Goal: Task Accomplishment & Management: Manage account settings

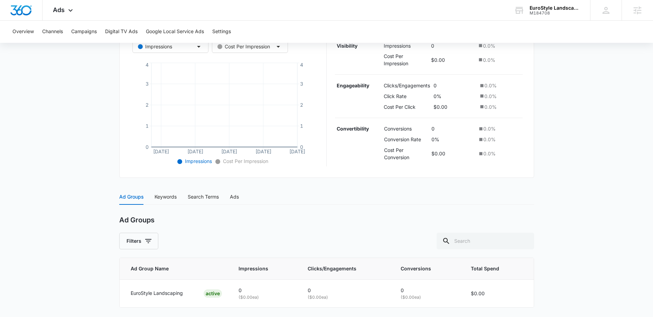
scroll to position [162, 0]
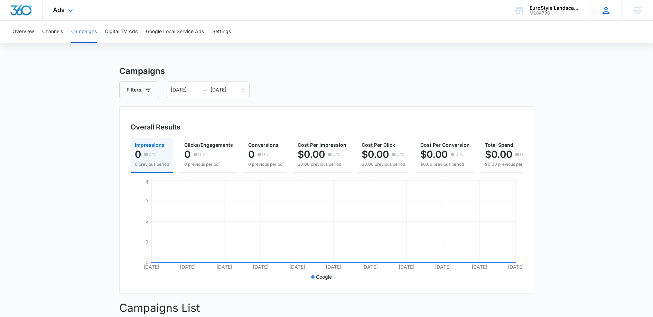
click at [612, 8] on div "GF Gabriel FloresElkins gabriel.floreselkins@madwire.com My Profile Notificatio…" at bounding box center [605, 10] width 31 height 20
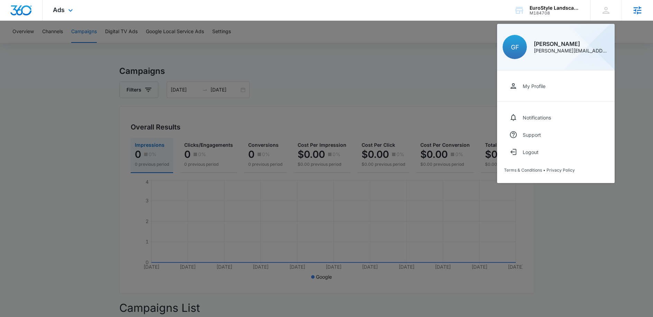
click at [646, 12] on div "Agencies" at bounding box center [637, 10] width 31 height 20
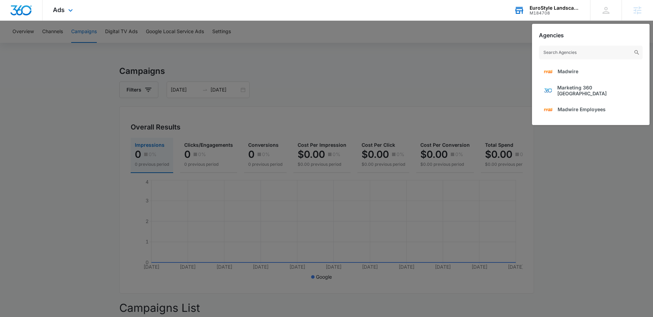
click at [550, 12] on div "M184708" at bounding box center [555, 13] width 50 height 5
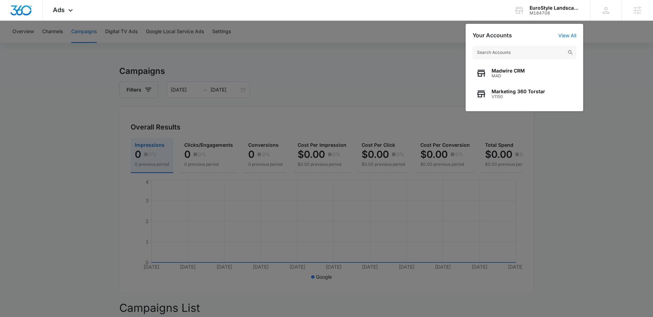
click at [613, 92] on div at bounding box center [326, 158] width 653 height 317
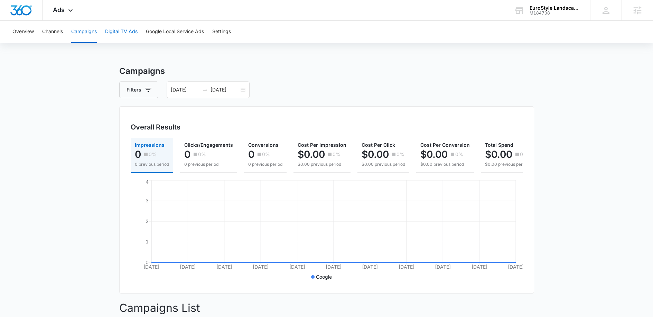
click at [106, 34] on button "Digital TV Ads" at bounding box center [121, 32] width 33 height 22
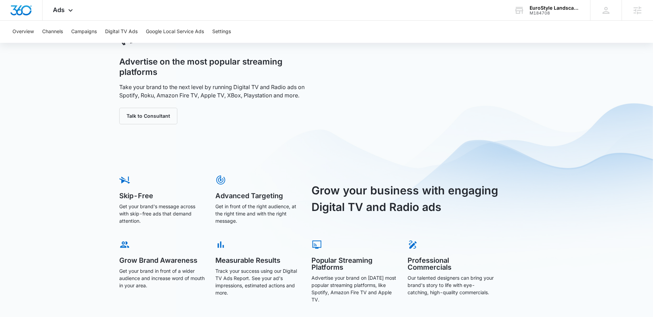
scroll to position [34, 0]
click at [164, 34] on button "Google Local Service Ads" at bounding box center [175, 32] width 58 height 22
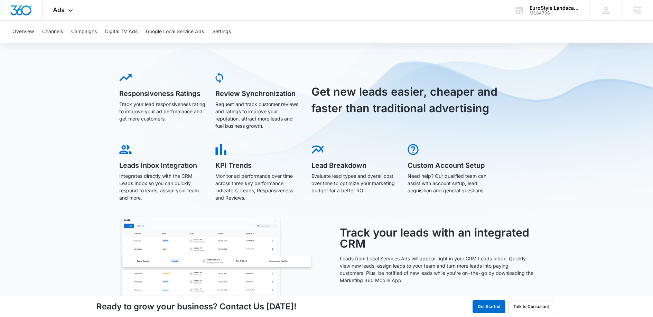
scroll to position [171, 0]
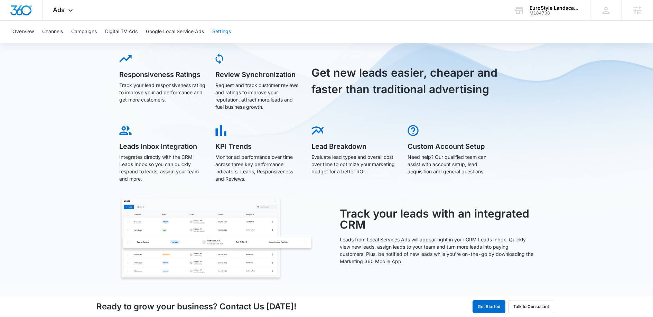
click at [228, 28] on button "Settings" at bounding box center [221, 32] width 19 height 22
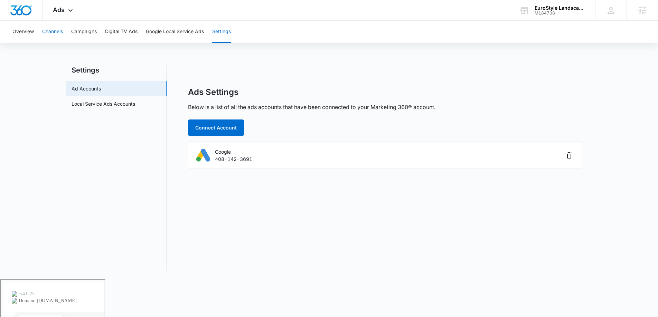
click at [60, 30] on button "Channels" at bounding box center [52, 32] width 21 height 22
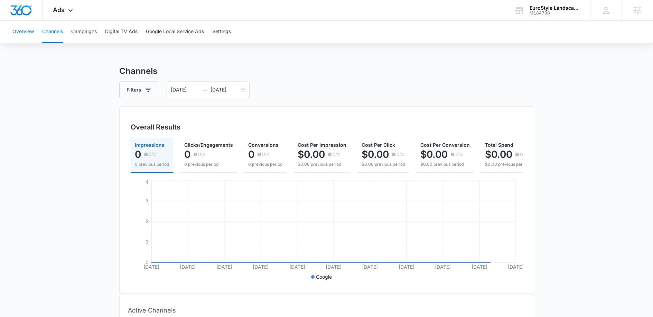
click at [33, 29] on button "Overview" at bounding box center [22, 32] width 21 height 22
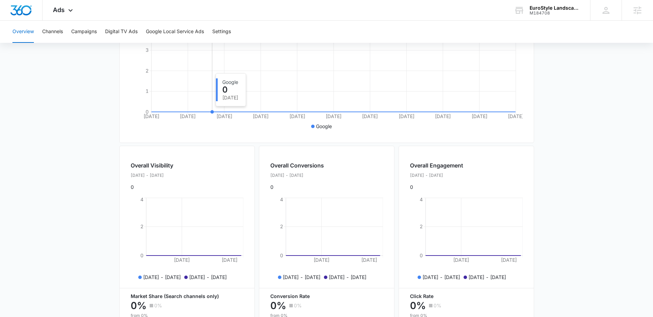
scroll to position [232, 0]
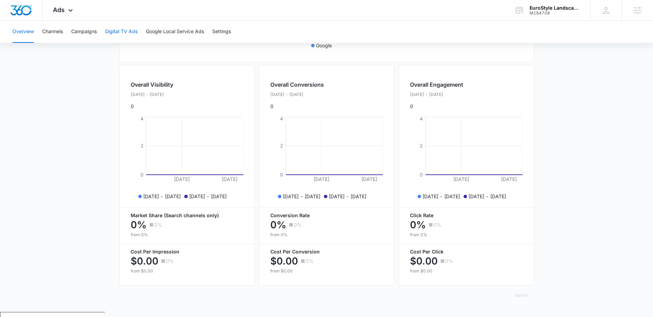
click at [122, 34] on button "Digital TV Ads" at bounding box center [121, 32] width 33 height 22
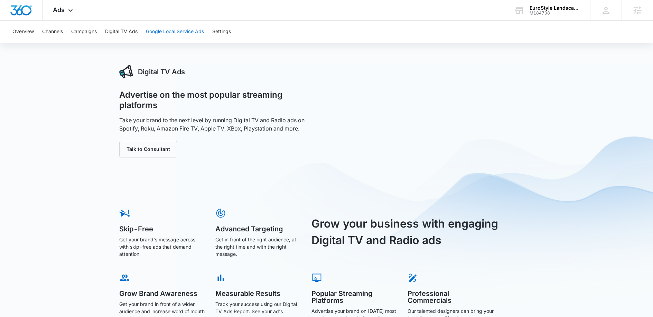
click at [169, 28] on button "Google Local Service Ads" at bounding box center [175, 32] width 58 height 22
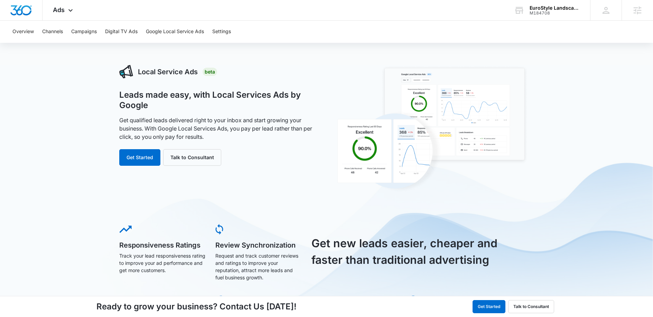
click at [213, 34] on div "Overview Channels Campaigns Digital TV Ads Google Local Service Ads Settings" at bounding box center [326, 32] width 637 height 22
click at [215, 35] on button "Settings" at bounding box center [221, 32] width 19 height 22
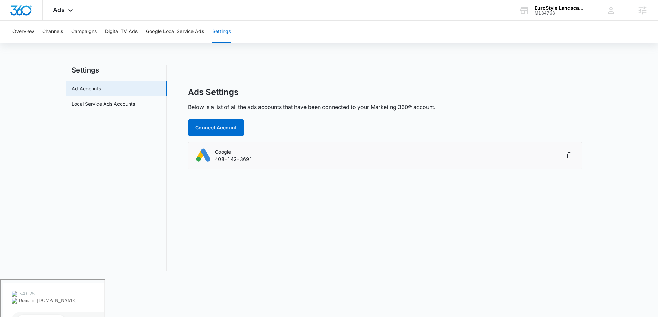
click at [395, 157] on div "Google 408-142-3691" at bounding box center [379, 156] width 369 height 16
drag, startPoint x: 177, startPoint y: 147, endPoint x: 219, endPoint y: 148, distance: 41.8
click at [184, 148] on div "Ads Settings Below is a list of all the ads accounts that have been connected t…" at bounding box center [385, 168] width 415 height 206
click at [230, 148] on p "Google" at bounding box center [233, 151] width 37 height 7
click at [226, 149] on p "Google" at bounding box center [233, 151] width 37 height 7
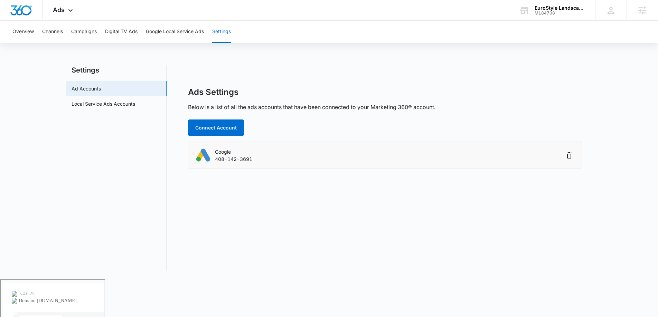
click at [224, 149] on p "Google" at bounding box center [233, 151] width 37 height 7
click at [206, 152] on div "Google 408-142-3691" at bounding box center [379, 156] width 369 height 16
click at [65, 12] on div "Ads Apps Reputation Websites Forms CRM Email Social Content Ads Intelligence Fi…" at bounding box center [64, 10] width 43 height 20
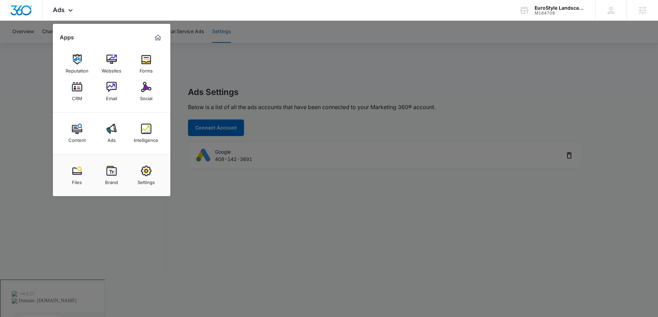
click at [22, 76] on div at bounding box center [329, 158] width 658 height 317
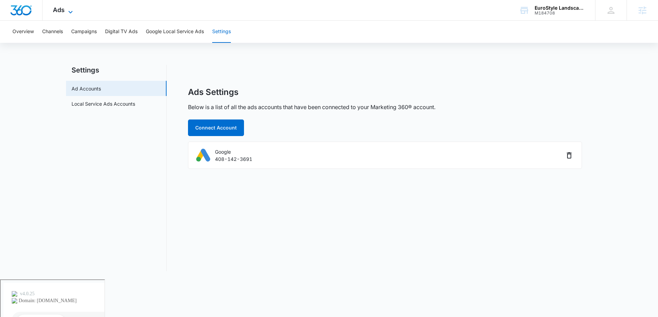
click at [54, 11] on span "Ads" at bounding box center [59, 9] width 12 height 7
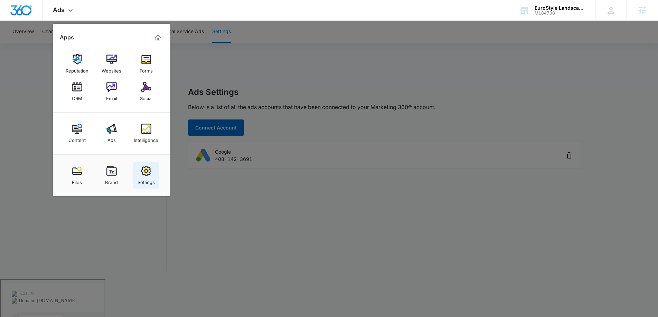
click at [140, 174] on link "Settings" at bounding box center [146, 176] width 26 height 26
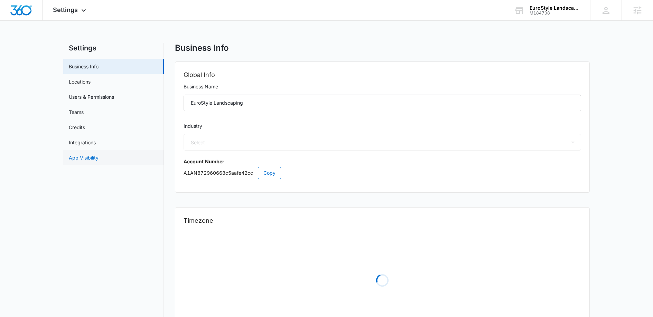
select select "5"
select select "US"
select select "America/New_York"
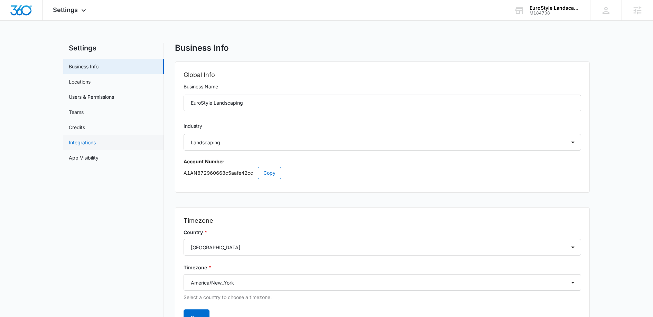
click at [86, 139] on link "Integrations" at bounding box center [82, 142] width 27 height 7
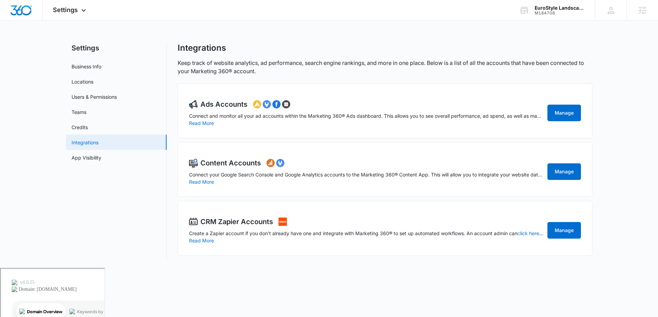
click at [87, 139] on link "Integrations" at bounding box center [85, 142] width 27 height 7
click at [94, 161] on link "App Visibility" at bounding box center [87, 157] width 30 height 7
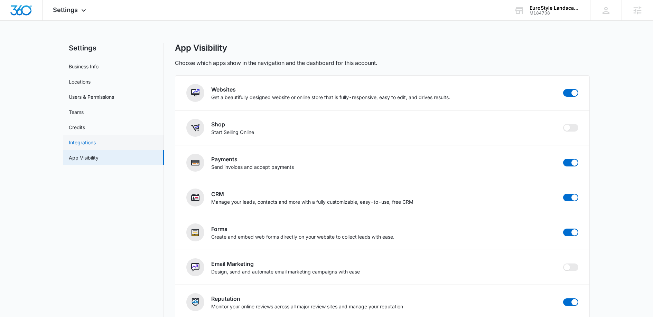
click at [84, 141] on link "Integrations" at bounding box center [82, 142] width 27 height 7
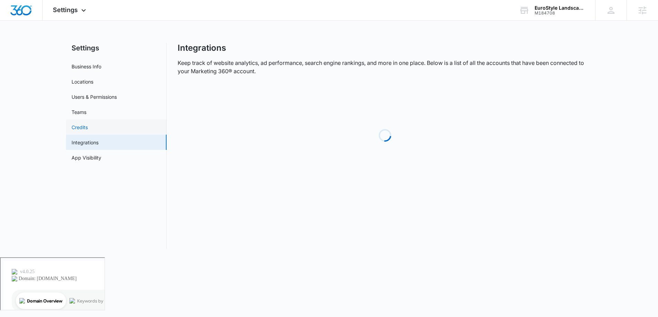
click at [80, 124] on link "Credits" at bounding box center [80, 127] width 16 height 7
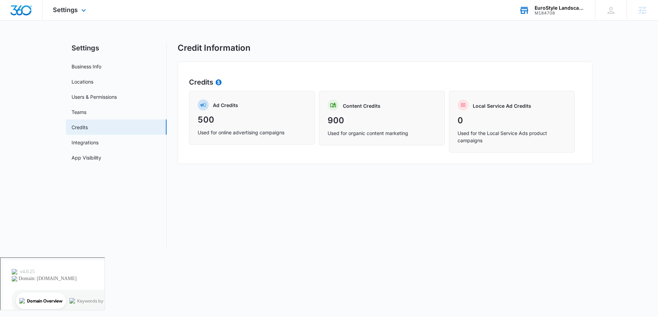
click at [554, 8] on div "EuroStyle Landscaping" at bounding box center [560, 8] width 50 height 6
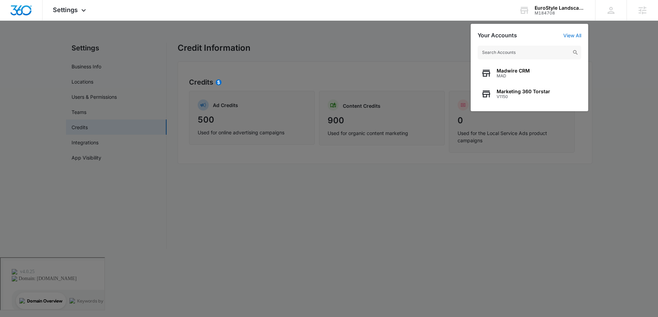
click at [613, 101] on div at bounding box center [329, 158] width 658 height 317
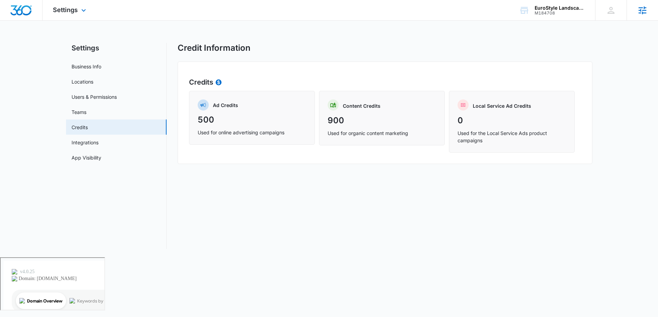
click at [643, 17] on div "Agencies" at bounding box center [642, 10] width 31 height 20
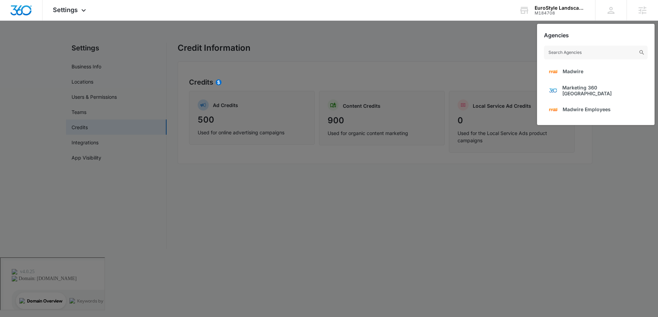
click at [460, 76] on div at bounding box center [329, 158] width 658 height 317
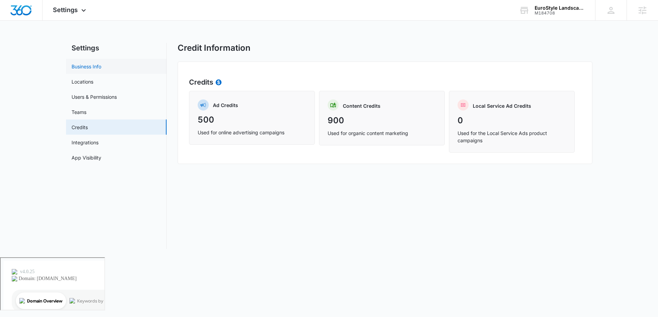
click at [84, 66] on link "Business Info" at bounding box center [87, 66] width 30 height 7
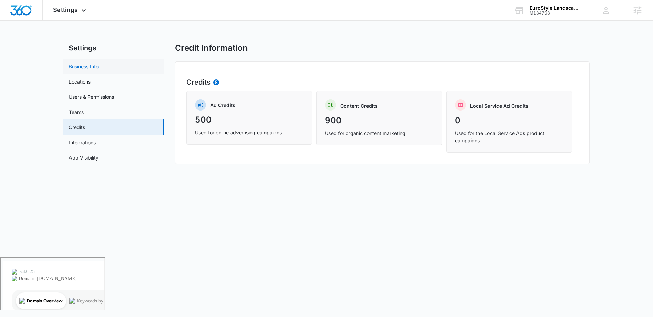
select select "5"
select select "US"
select select "America/New_York"
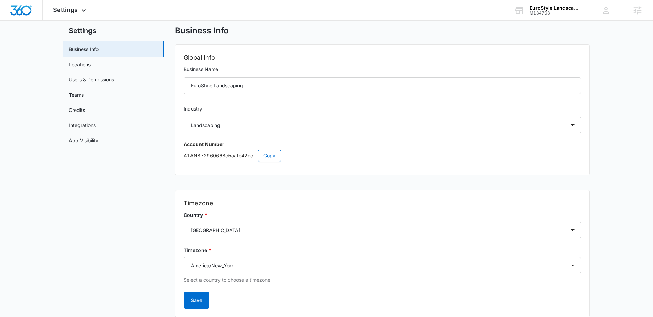
scroll to position [40, 0]
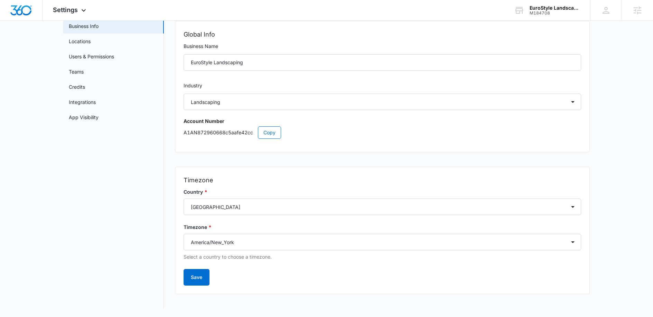
drag, startPoint x: 91, startPoint y: 43, endPoint x: 85, endPoint y: 37, distance: 8.3
click at [91, 43] on link "Locations" at bounding box center [80, 41] width 22 height 7
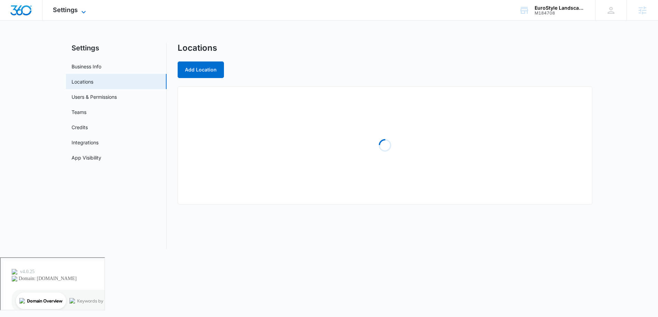
click at [72, 11] on span "Settings" at bounding box center [65, 9] width 25 height 7
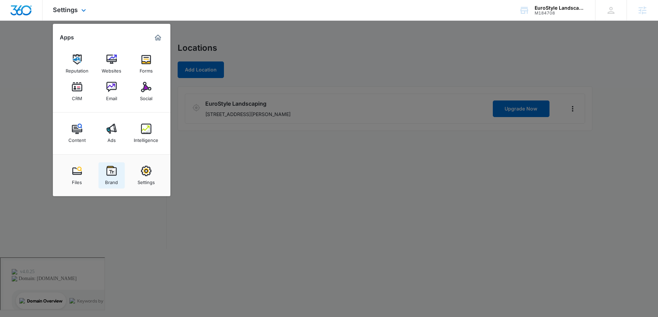
click at [110, 169] on img at bounding box center [112, 171] width 10 height 10
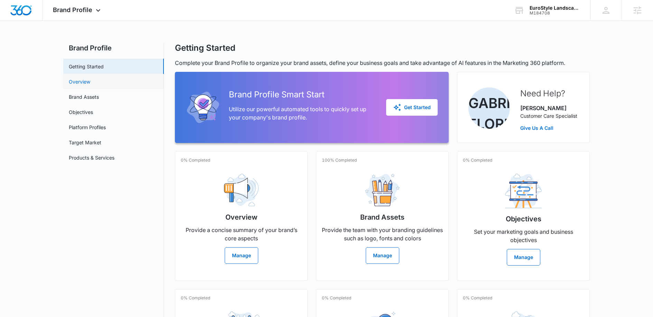
click at [84, 78] on link "Overview" at bounding box center [79, 81] width 21 height 7
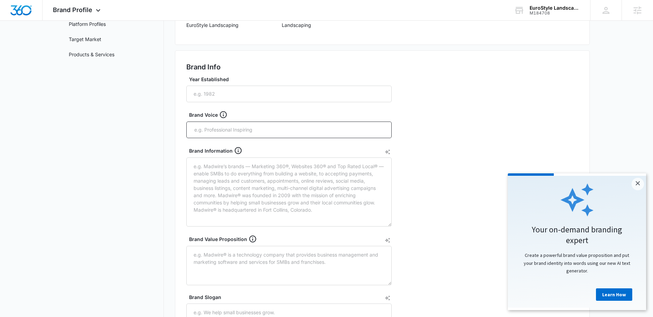
scroll to position [2, 0]
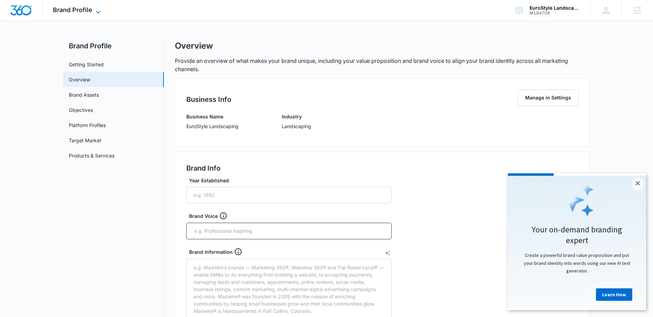
click at [95, 7] on div "Brand Profile Apps Reputation Websites Forms CRM Email Social Content Ads Intel…" at bounding box center [78, 10] width 70 height 20
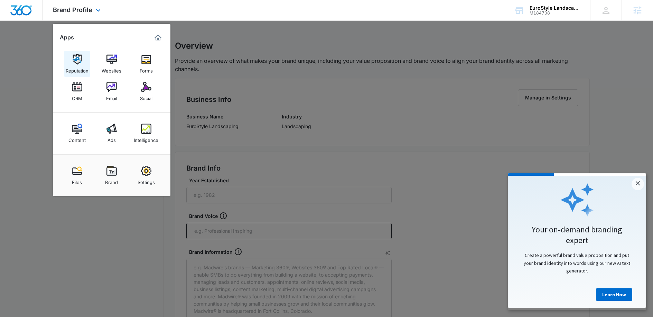
click at [75, 64] on img at bounding box center [77, 59] width 10 height 10
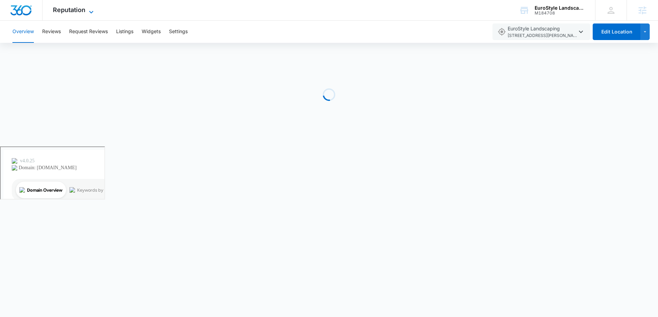
click at [90, 12] on icon at bounding box center [91, 12] width 8 height 8
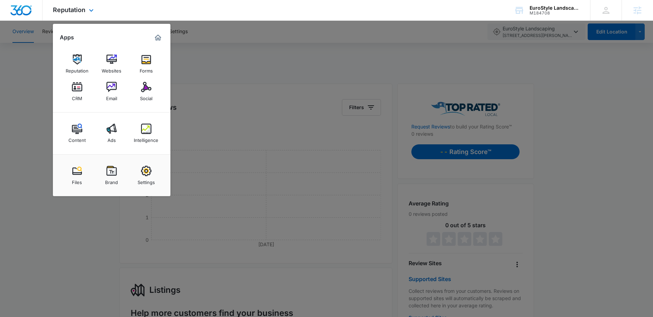
click at [159, 41] on img "Marketing 360® Dashboard" at bounding box center [158, 38] width 8 height 8
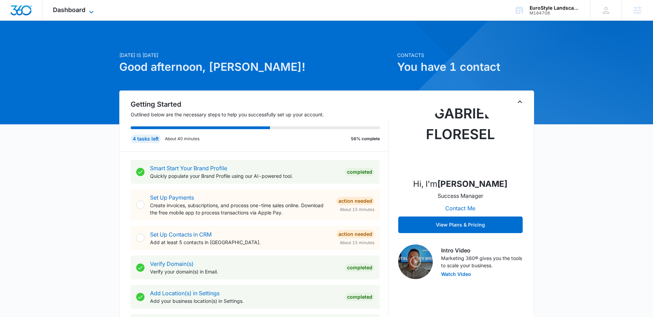
click at [83, 7] on span "Dashboard" at bounding box center [69, 9] width 33 height 7
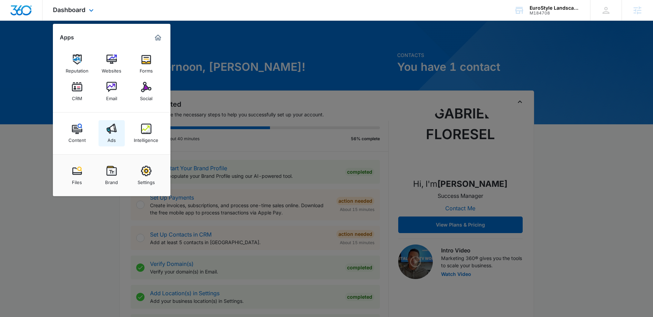
click at [115, 135] on div "Ads" at bounding box center [112, 138] width 8 height 9
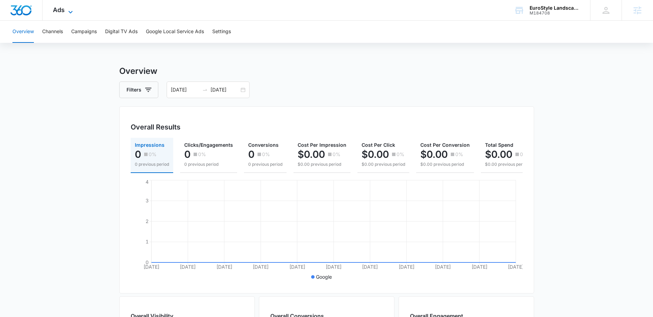
click at [66, 11] on icon at bounding box center [70, 12] width 8 height 8
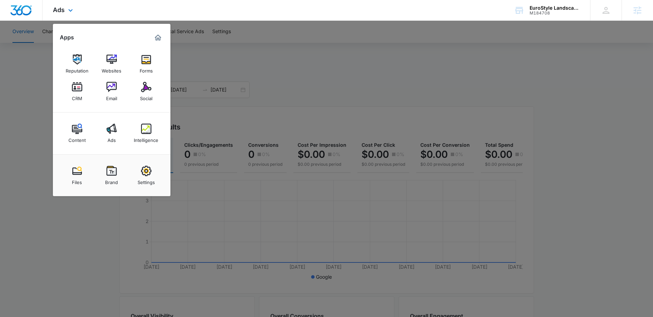
click at [157, 39] on img "Marketing 360® Dashboard" at bounding box center [158, 38] width 8 height 8
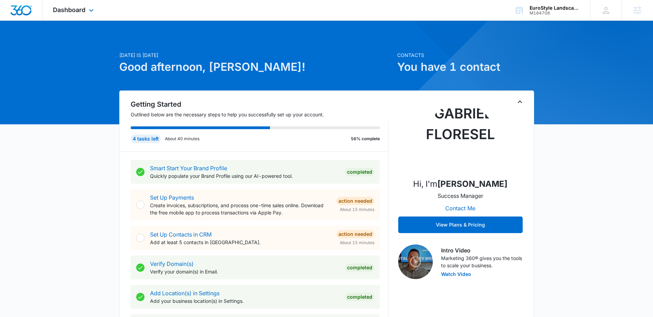
click at [75, 14] on div "Dashboard Apps Reputation Websites Forms CRM Email Social Content Ads Intellige…" at bounding box center [74, 10] width 63 height 20
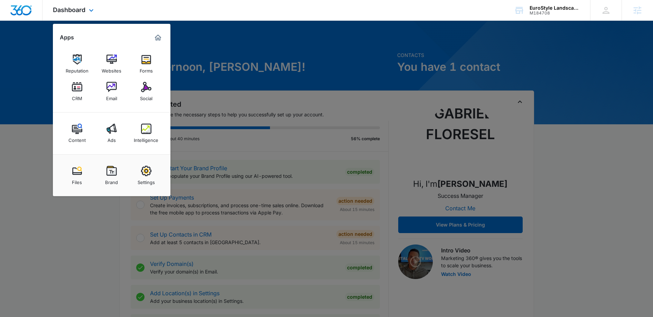
click at [410, 11] on div "Dashboard Apps Reputation Websites Forms CRM Email Social Content Ads Intellige…" at bounding box center [326, 10] width 653 height 21
click at [147, 140] on div "Intelligence" at bounding box center [146, 138] width 25 height 9
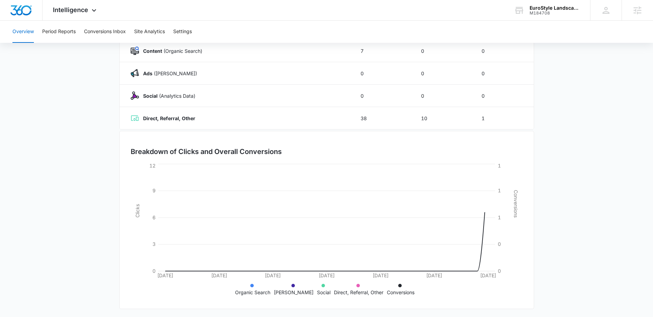
scroll to position [111, 0]
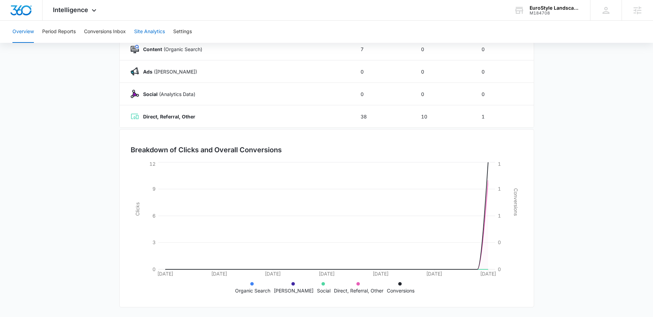
click at [156, 30] on button "Site Analytics" at bounding box center [149, 32] width 31 height 22
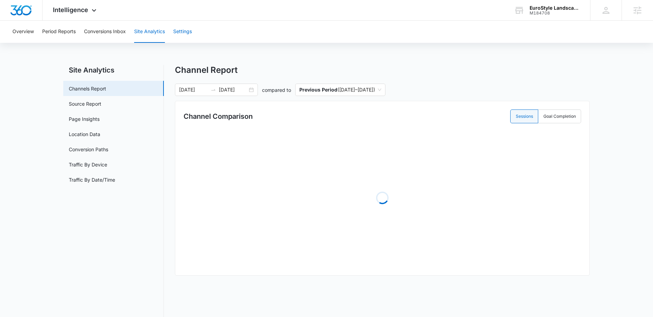
click at [191, 36] on button "Settings" at bounding box center [182, 32] width 19 height 22
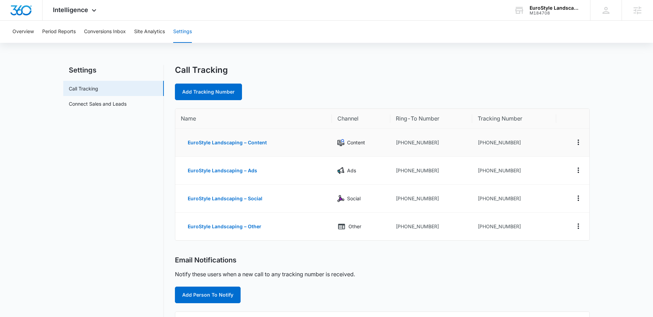
click at [488, 145] on td "+17322109964" at bounding box center [514, 143] width 84 height 28
click at [489, 144] on td "+17322109964" at bounding box center [514, 143] width 84 height 28
click at [504, 143] on td "+17322109964" at bounding box center [514, 143] width 84 height 28
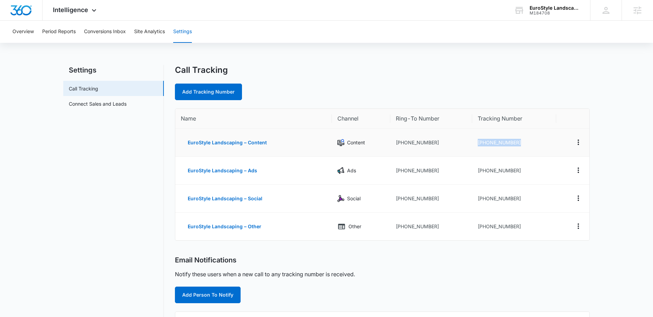
click at [504, 143] on td "+17322109964" at bounding box center [514, 143] width 84 height 28
copy tr "+17322109964"
click at [493, 168] on td "+17322349328" at bounding box center [514, 171] width 84 height 28
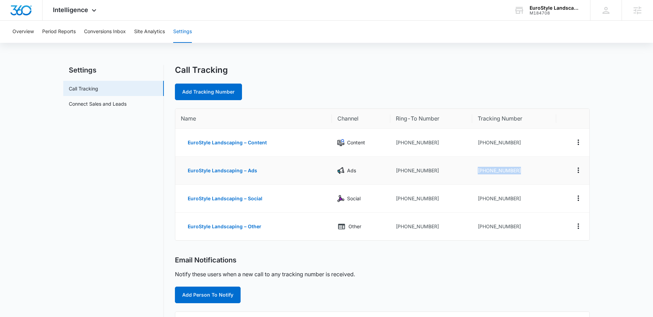
click at [485, 171] on td "+17322349328" at bounding box center [514, 171] width 84 height 28
click at [489, 171] on td "+17322349328" at bounding box center [514, 171] width 84 height 28
copy td "17322349328"
click at [498, 200] on td "+17322349356" at bounding box center [514, 199] width 84 height 28
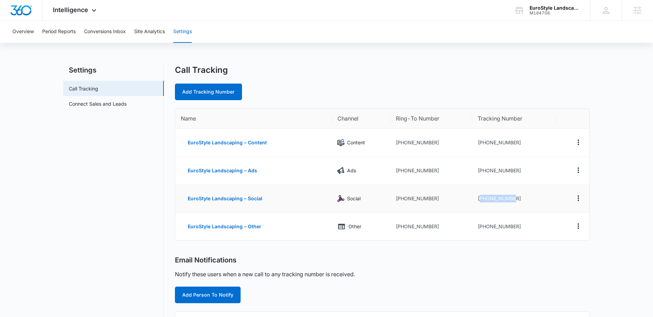
click at [498, 200] on td "+17322349356" at bounding box center [514, 199] width 84 height 28
copy td "17322349356"
click at [505, 228] on td "+17322349672" at bounding box center [514, 227] width 84 height 28
copy td "17322349672"
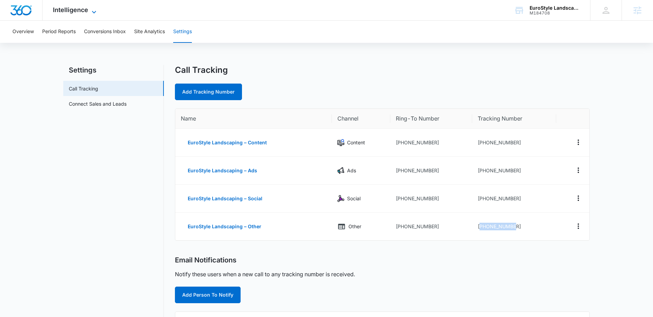
click at [71, 14] on div "Intelligence Apps Reputation Websites Forms CRM Email Social Content Ads Intell…" at bounding box center [76, 10] width 66 height 20
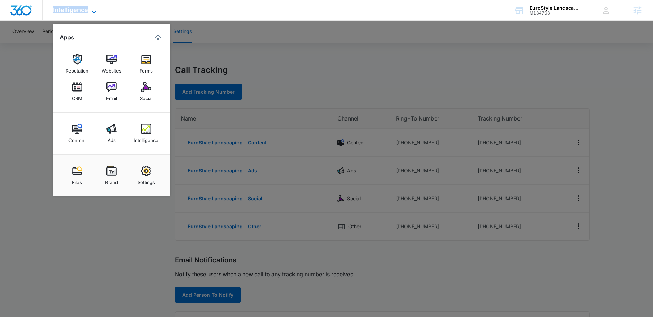
click at [74, 12] on div "Intelligence Apps Reputation Websites Forms CRM Email Social Content Ads Intell…" at bounding box center [76, 10] width 66 height 20
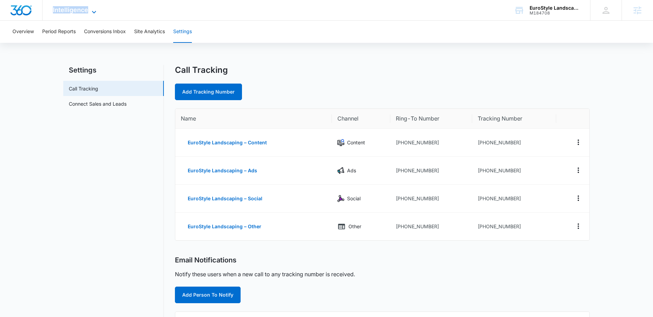
click at [74, 12] on span "Intelligence" at bounding box center [70, 9] width 35 height 7
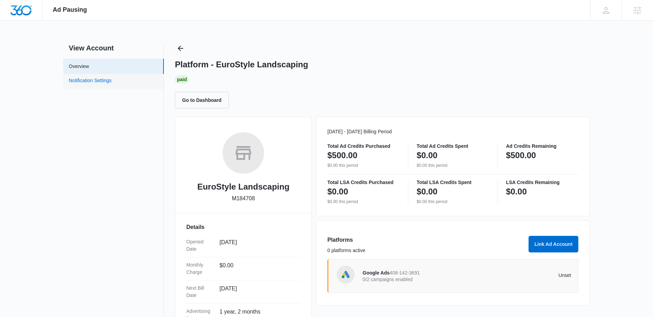
click at [79, 77] on link "Notification Settings" at bounding box center [90, 81] width 43 height 9
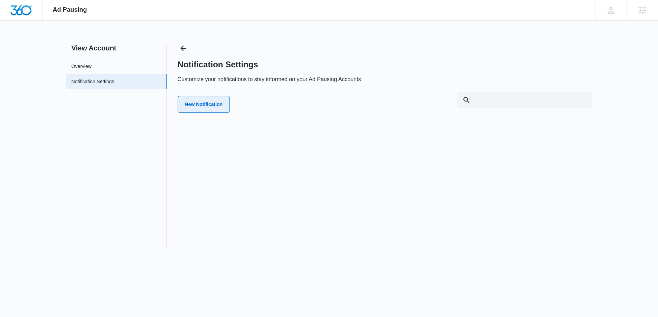
click at [213, 103] on button "New Notification" at bounding box center [204, 104] width 53 height 17
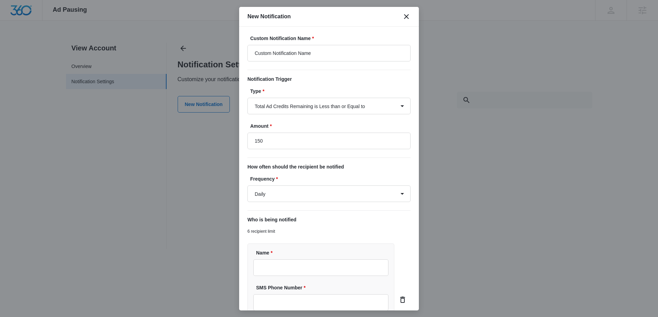
type input "$150.00"
click at [264, 136] on input "$150.00" at bounding box center [329, 141] width 163 height 17
click at [266, 123] on label "Amount *" at bounding box center [331, 126] width 163 height 7
click at [323, 110] on select "Total Ad Credits Remaining is Less than or Equal to Total Ad Spend is Greater t…" at bounding box center [329, 106] width 163 height 17
click at [286, 109] on select "Total Ad Credits Remaining is Less than or Equal to Total Ad Spend is Greater t…" at bounding box center [329, 106] width 163 height 17
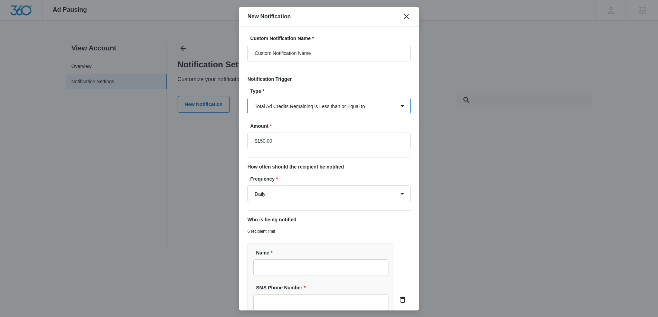
select select "google_spend"
click at [248, 98] on select "Total Ad Credits Remaining is Less than or Equal to Total Ad Spend is Greater t…" at bounding box center [329, 106] width 163 height 17
drag, startPoint x: 257, startPoint y: 140, endPoint x: 261, endPoint y: 140, distance: 4.1
click at [257, 140] on input "$150.00" at bounding box center [329, 141] width 163 height 17
type input "$450.00"
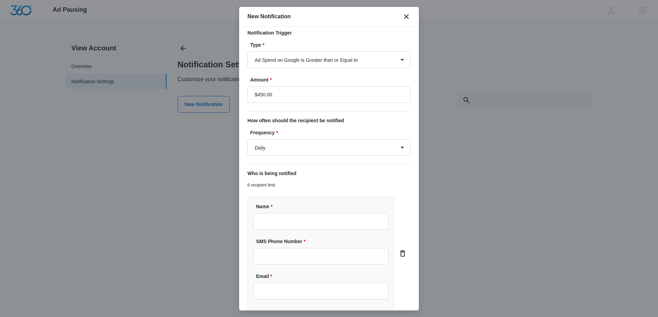
scroll to position [87, 0]
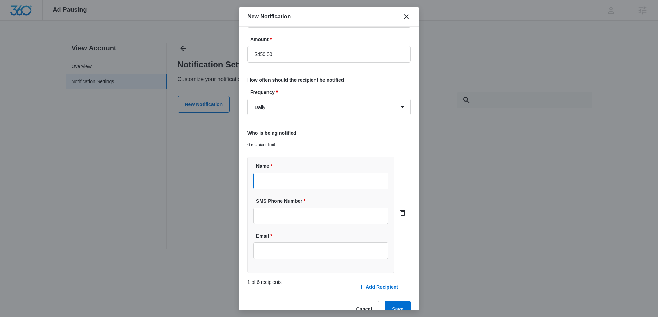
click at [304, 183] on input "Name *" at bounding box center [320, 181] width 135 height 17
type input "g"
type input "[PERSON_NAME]"
click at [266, 221] on input "SMS Phone Number *" at bounding box center [320, 216] width 135 height 17
type input "(786) 863-7617"
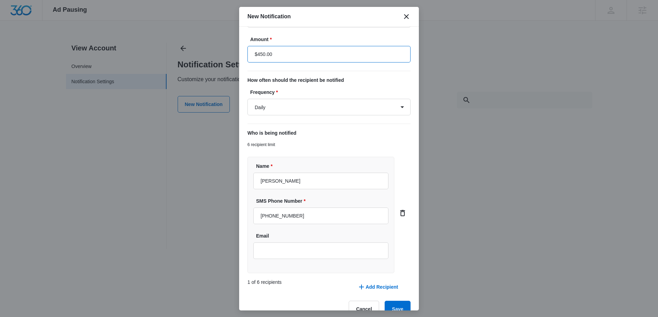
click at [266, 53] on input "$450.00" at bounding box center [329, 54] width 163 height 17
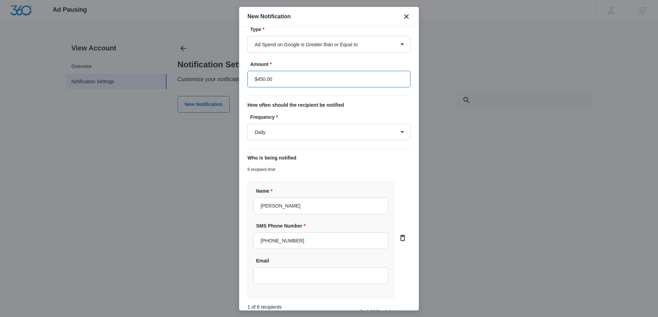
scroll to position [58, 0]
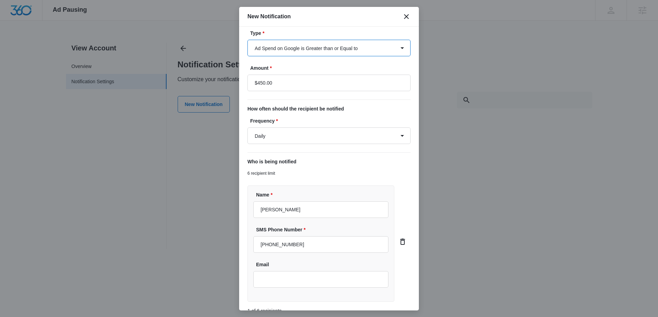
click at [309, 50] on select "Total Ad Credits Remaining is Less than or Equal to Total Ad Spend is Greater t…" at bounding box center [329, 48] width 163 height 17
select select "total_remaining"
click at [248, 40] on select "Total Ad Credits Remaining is Less than or Equal to Total Ad Spend is Greater t…" at bounding box center [329, 48] width 163 height 17
click at [300, 86] on input "$450.00" at bounding box center [329, 83] width 163 height 17
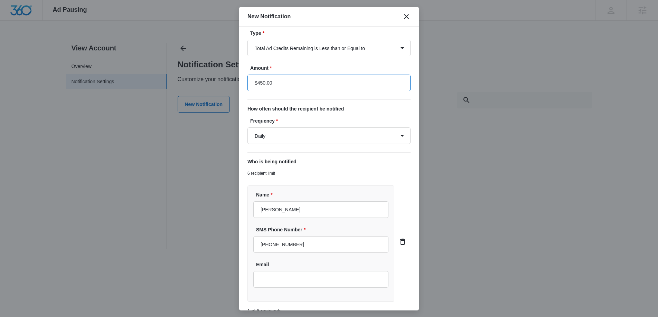
click at [300, 86] on input "$450.00" at bounding box center [329, 83] width 163 height 17
type input "$100.00"
click at [281, 274] on input "Email" at bounding box center [320, 279] width 135 height 17
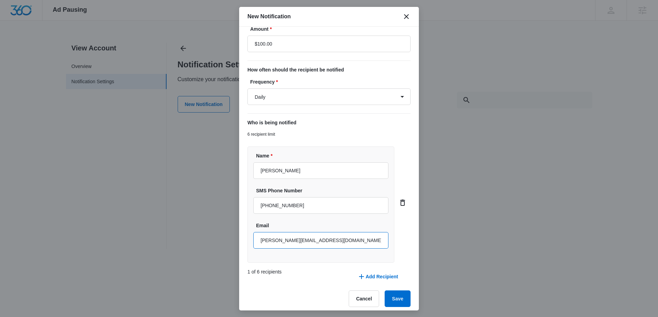
scroll to position [102, 0]
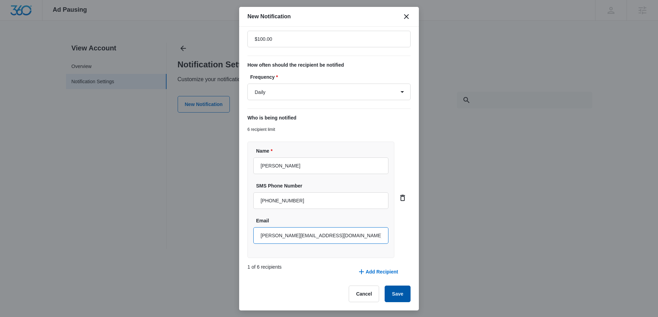
type input "[PERSON_NAME][EMAIL_ADDRESS][DOMAIN_NAME]"
click at [394, 289] on button "Save" at bounding box center [398, 294] width 26 height 17
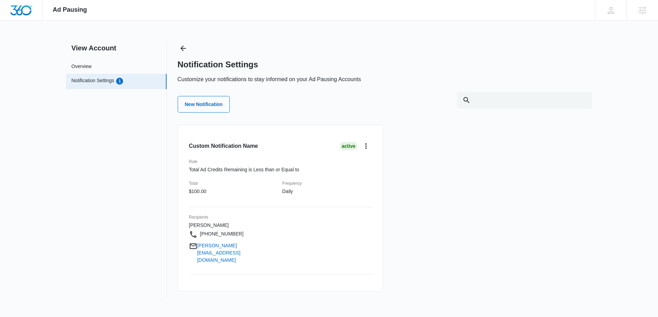
click at [188, 225] on div "Custom Notification Name Active Rule Total Ad Credits Remaining is Less than or…" at bounding box center [280, 208] width 205 height 167
click at [368, 147] on icon "card.dropdown.label" at bounding box center [366, 146] width 8 height 8
click at [376, 166] on div "Edit" at bounding box center [379, 165] width 20 height 5
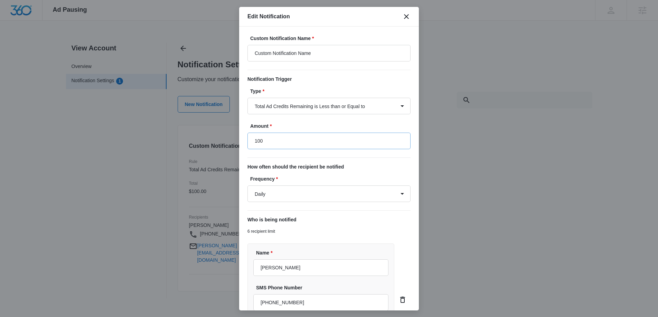
type input "$100.00"
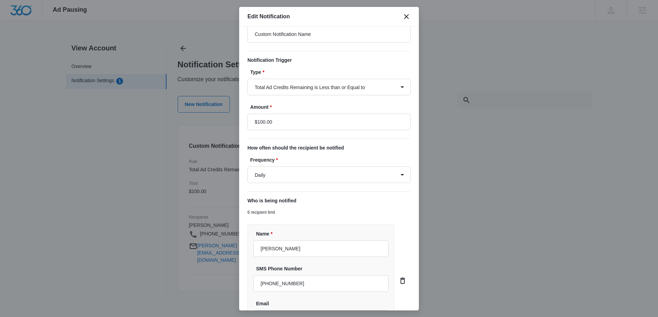
scroll to position [80, 0]
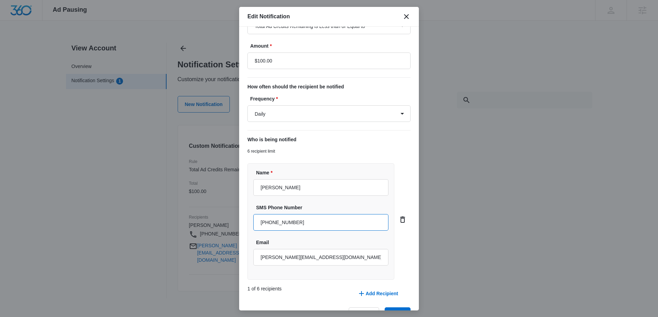
drag, startPoint x: 317, startPoint y: 222, endPoint x: 251, endPoint y: 222, distance: 66.4
click at [252, 224] on div "Name * Gabriel Flores-Elkins SMS Phone Number +17868637617 Email gabriel.flores…" at bounding box center [321, 222] width 147 height 117
type input "(970) 541-9421"
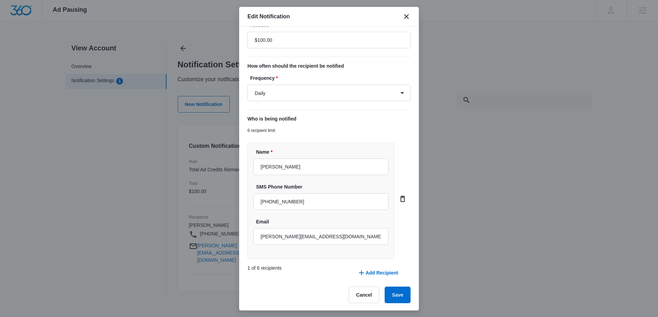
scroll to position [102, 0]
click at [393, 291] on button "Save" at bounding box center [398, 294] width 26 height 17
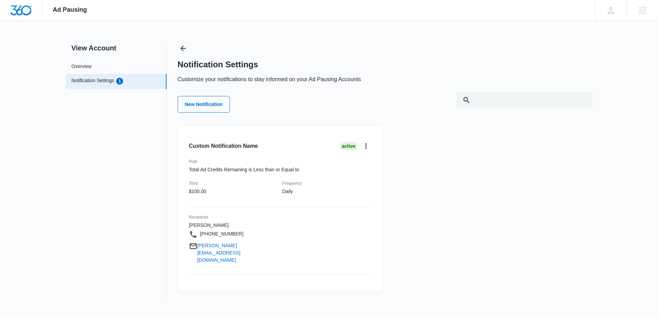
click at [74, 12] on span "Ad Pausing" at bounding box center [70, 9] width 34 height 7
click at [23, 9] on img "Dashboard" at bounding box center [21, 10] width 22 height 10
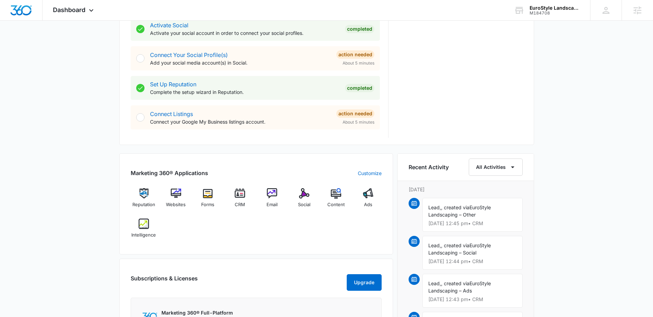
scroll to position [392, 0]
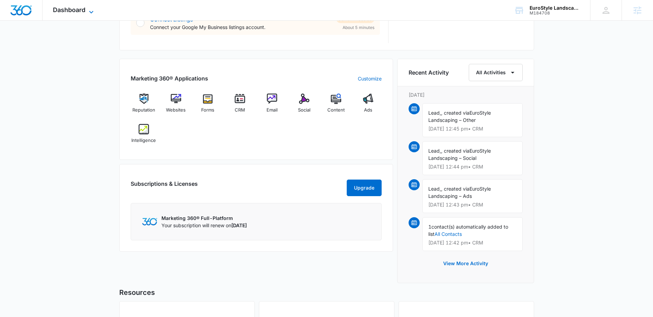
click at [89, 8] on icon at bounding box center [91, 12] width 8 height 8
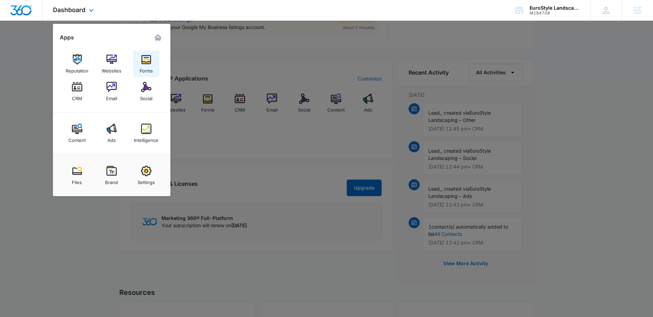
click at [149, 62] on img at bounding box center [146, 59] width 10 height 10
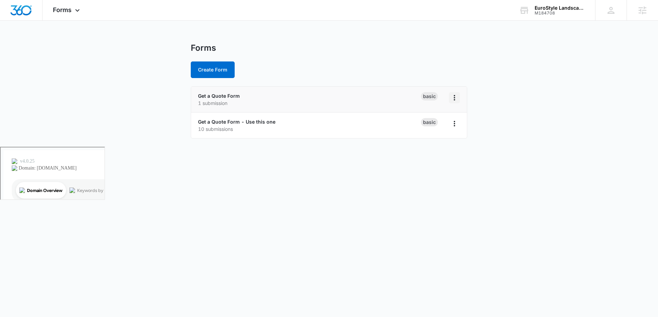
click at [455, 95] on icon "Overflow Menu" at bounding box center [455, 98] width 8 height 8
click at [302, 96] on div "Get a Quote Form 1 submission" at bounding box center [309, 99] width 223 height 15
click at [212, 92] on div "Get a Quote Form 1 submission" at bounding box center [309, 99] width 223 height 15
click at [211, 96] on link "Get a Quote Form" at bounding box center [219, 96] width 42 height 6
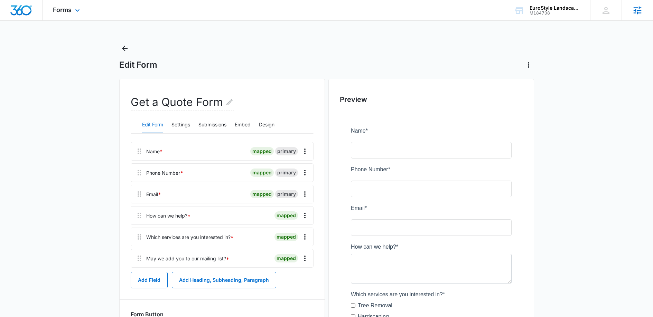
click at [634, 15] on div "Agencies" at bounding box center [637, 10] width 31 height 20
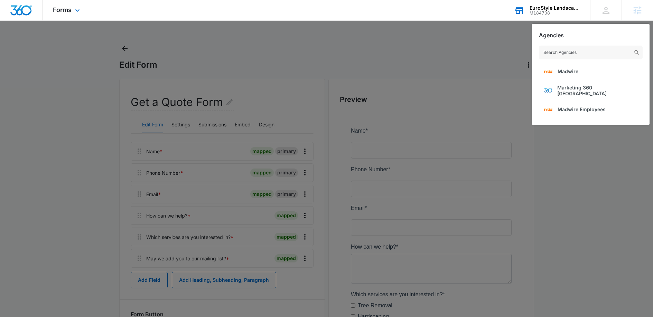
click at [581, 9] on div "EuroStyle Landscaping M184708 Your Accounts View All" at bounding box center [547, 10] width 86 height 20
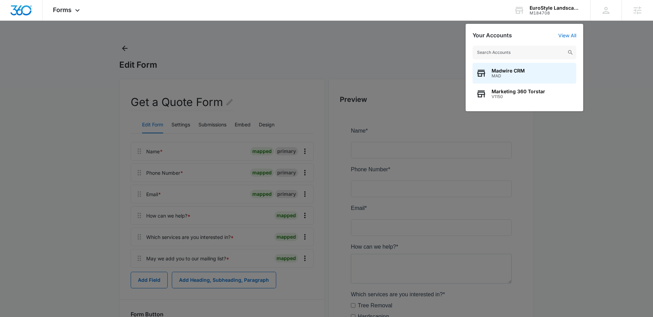
click at [304, 33] on div at bounding box center [326, 158] width 653 height 317
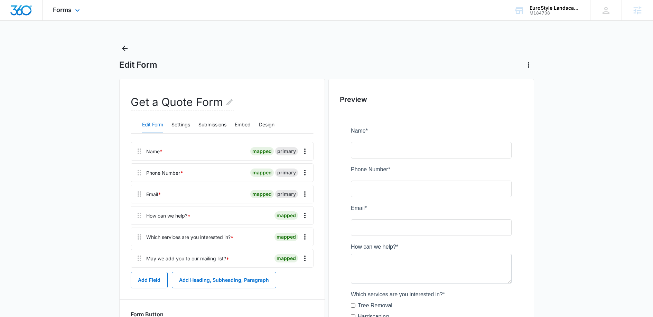
click at [37, 11] on div at bounding box center [21, 10] width 43 height 20
click at [70, 12] on span "Forms" at bounding box center [62, 9] width 19 height 7
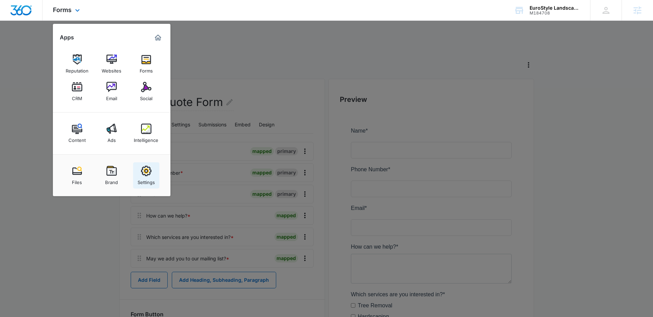
click at [139, 172] on link "Settings" at bounding box center [146, 176] width 26 height 26
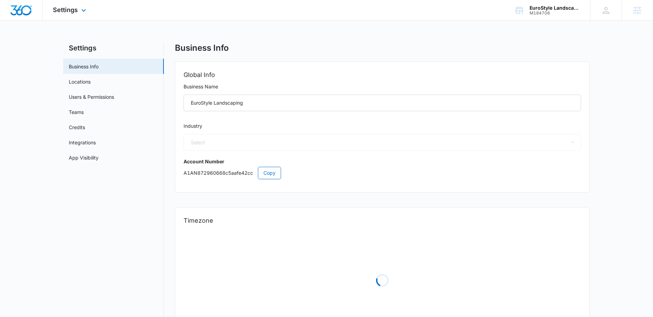
select select "5"
select select "US"
select select "America/New_York"
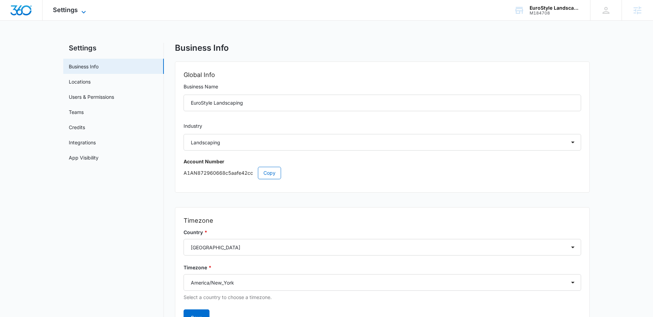
click at [80, 9] on icon at bounding box center [84, 12] width 8 height 8
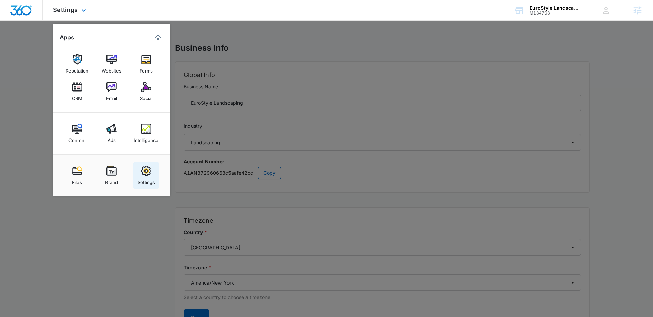
click at [150, 177] on div "Settings" at bounding box center [146, 180] width 17 height 9
select select "5"
select select "US"
select select "America/New_York"
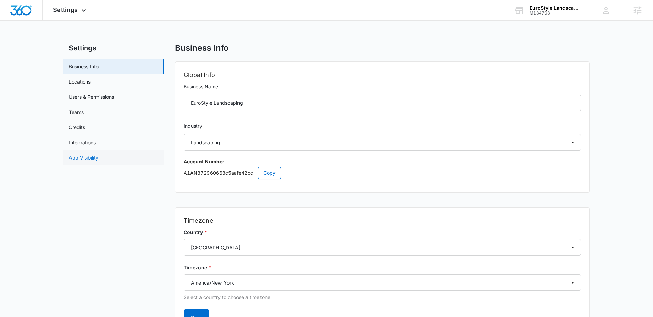
click at [80, 157] on link "App Visibility" at bounding box center [84, 157] width 30 height 7
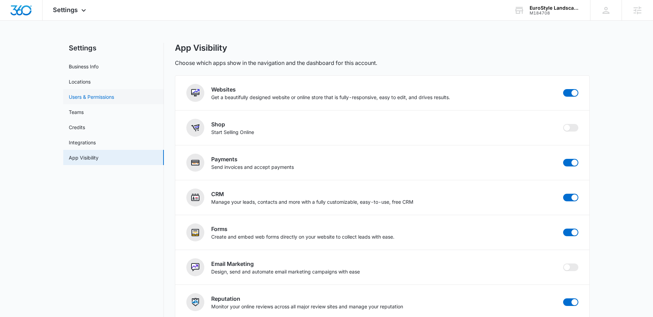
click at [114, 97] on link "Users & Permissions" at bounding box center [91, 96] width 45 height 7
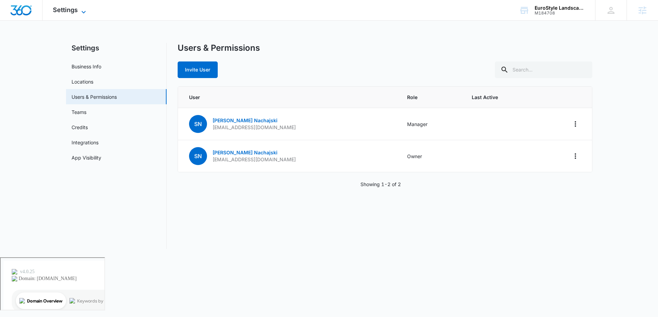
click at [68, 7] on span "Settings" at bounding box center [65, 9] width 25 height 7
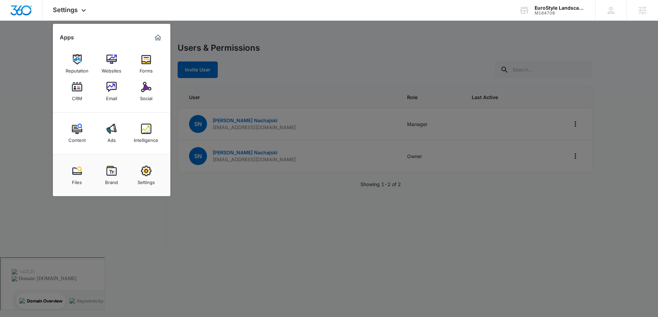
click at [140, 165] on link "Settings" at bounding box center [146, 176] width 26 height 26
select select "5"
select select "US"
select select "America/New_York"
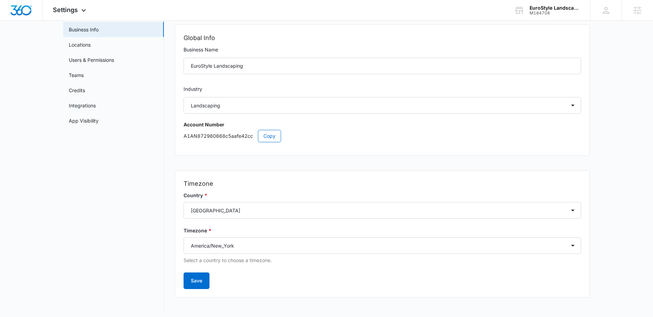
scroll to position [40, 0]
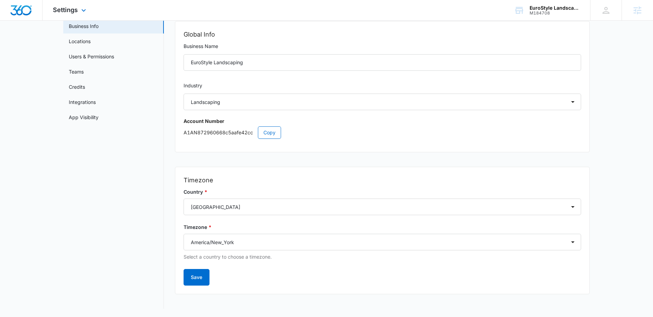
click at [77, 14] on div "Settings Apps Reputation Websites Forms CRM Email Social Content Ads Intelligen…" at bounding box center [71, 10] width 56 height 20
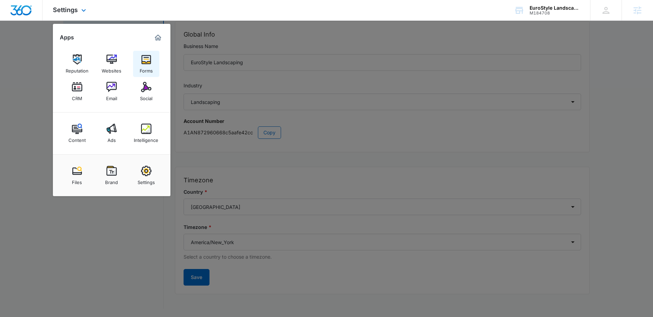
click at [149, 71] on div "Forms" at bounding box center [146, 69] width 13 height 9
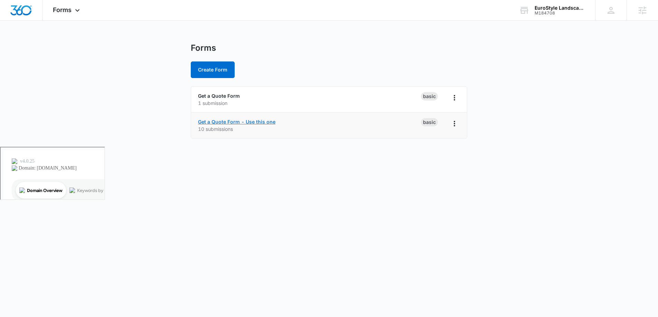
click at [254, 122] on link "Get a Quote Form - Use this one" at bounding box center [236, 122] width 77 height 6
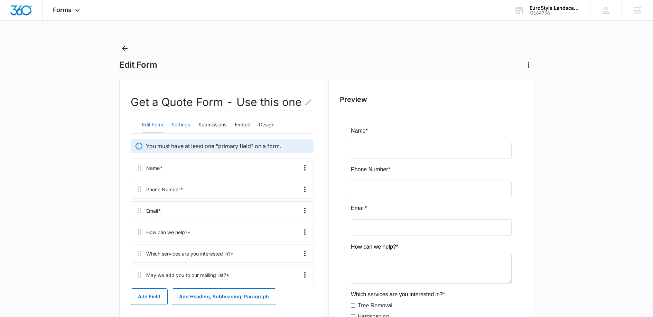
click at [186, 124] on button "Settings" at bounding box center [181, 125] width 19 height 17
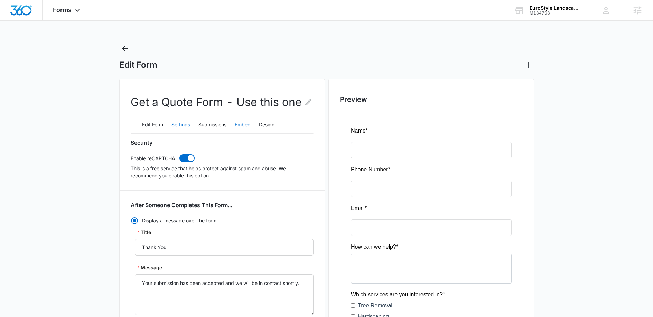
click at [248, 125] on button "Embed" at bounding box center [243, 125] width 16 height 17
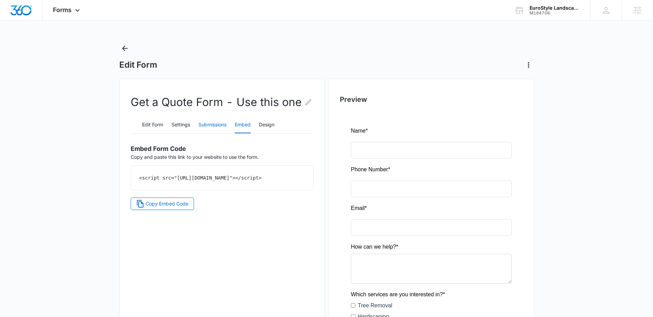
click at [222, 126] on button "Submissions" at bounding box center [212, 125] width 28 height 17
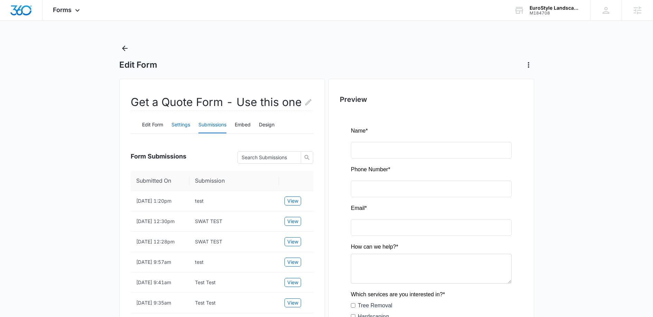
click at [187, 122] on button "Settings" at bounding box center [181, 125] width 19 height 17
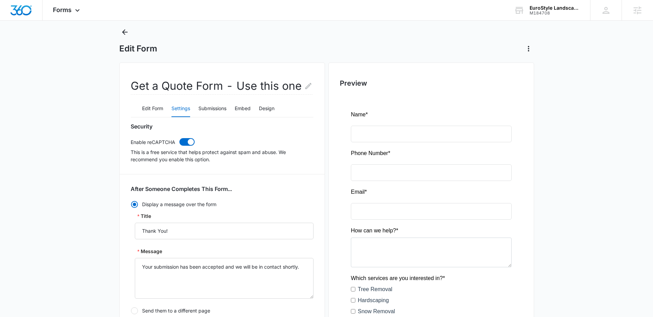
scroll to position [55, 0]
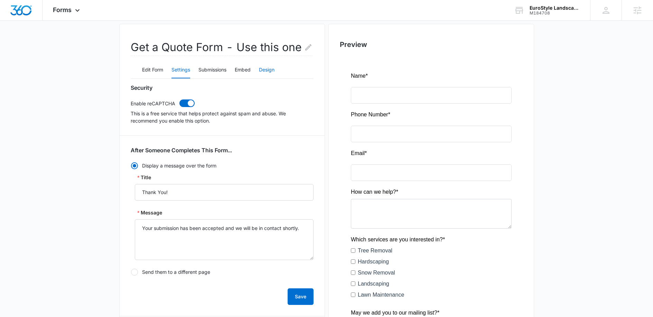
click at [268, 70] on button "Design" at bounding box center [267, 70] width 16 height 17
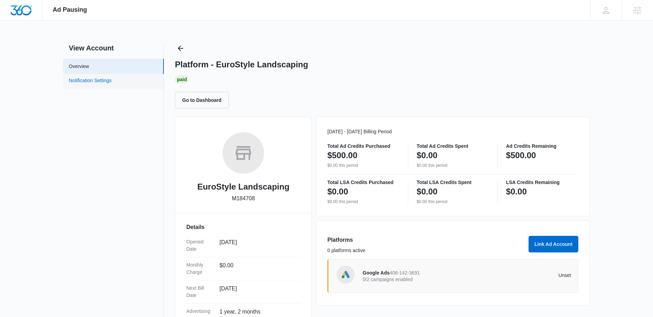
click at [99, 86] on link "Notification Settings" at bounding box center [90, 81] width 43 height 9
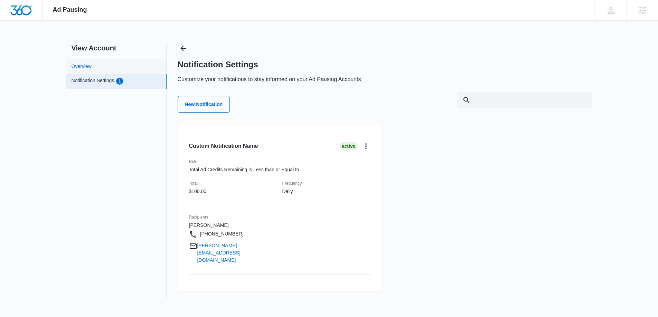
click at [92, 63] on link "Overview" at bounding box center [82, 66] width 20 height 7
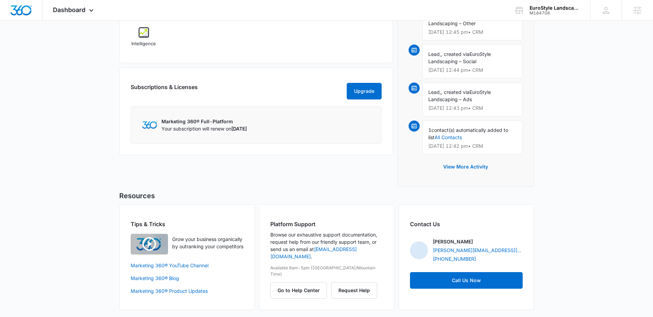
scroll to position [491, 0]
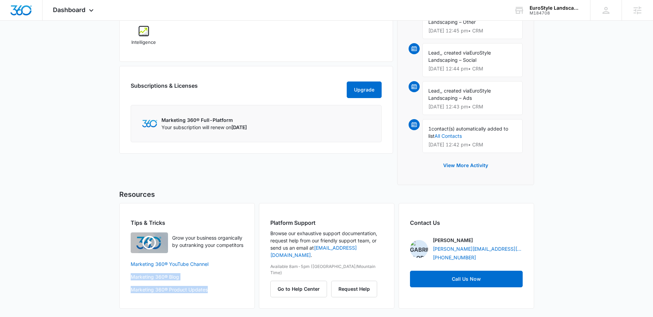
drag, startPoint x: 9, startPoint y: 315, endPoint x: 12, endPoint y: 276, distance: 38.9
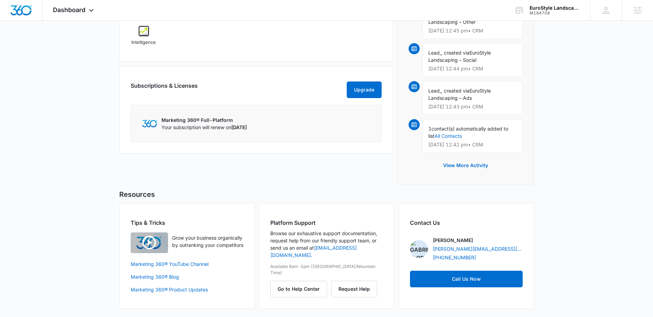
click at [600, 13] on div "[PERSON_NAME] [PERSON_NAME][EMAIL_ADDRESS][DOMAIN_NAME] My Profile Notification…" at bounding box center [605, 10] width 31 height 20
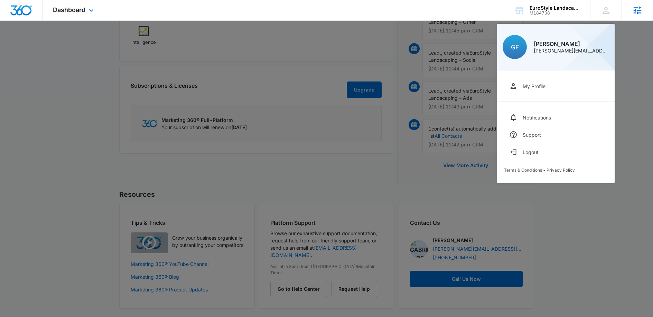
click at [639, 9] on icon at bounding box center [637, 10] width 10 height 10
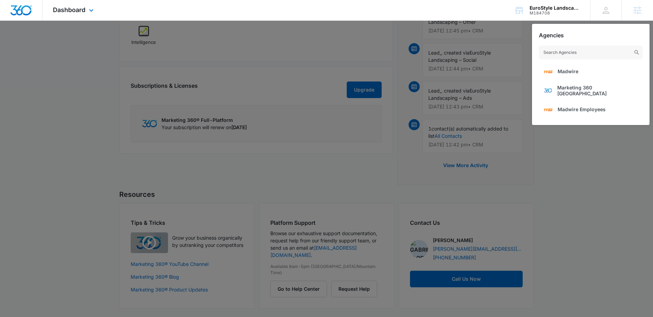
click at [32, 16] on div at bounding box center [21, 10] width 43 height 20
click at [31, 14] on img "Dashboard" at bounding box center [21, 10] width 22 height 10
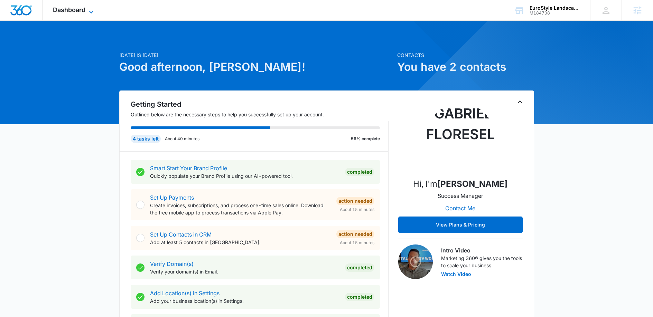
click at [76, 11] on span "Dashboard" at bounding box center [69, 9] width 33 height 7
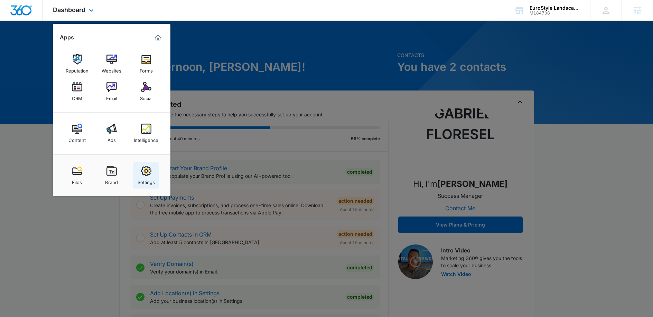
click at [141, 177] on div "Settings" at bounding box center [146, 180] width 17 height 9
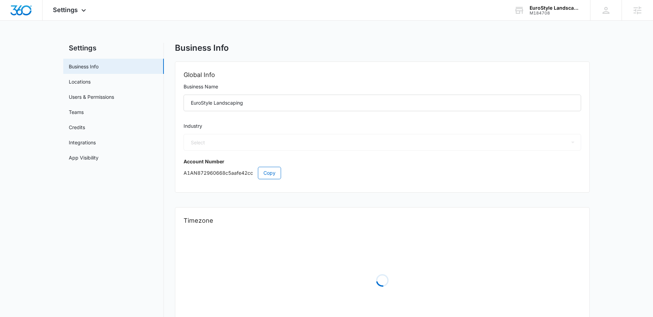
select select "5"
select select "US"
select select "America/New_York"
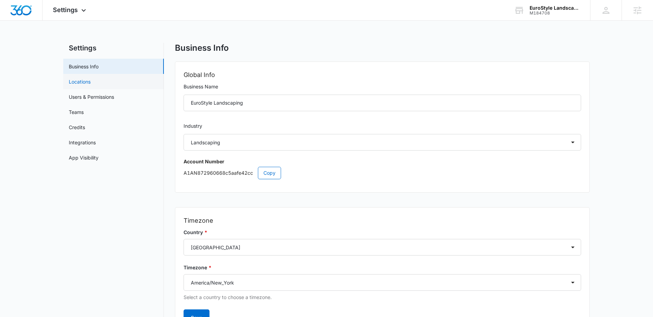
click at [78, 84] on link "Locations" at bounding box center [80, 81] width 22 height 7
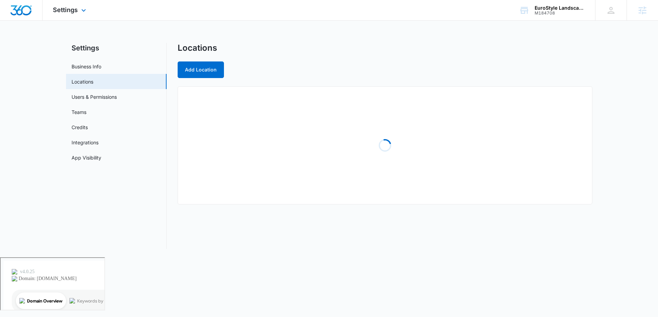
click at [78, 12] on div "Settings Apps Reputation Websites Forms CRM Email Social Content Ads Intelligen…" at bounding box center [71, 10] width 56 height 20
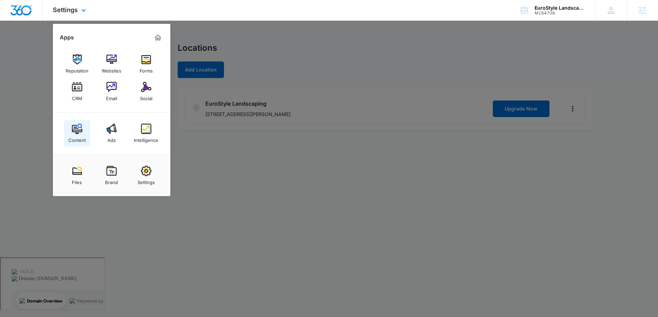
click at [84, 135] on div "Content" at bounding box center [76, 138] width 17 height 9
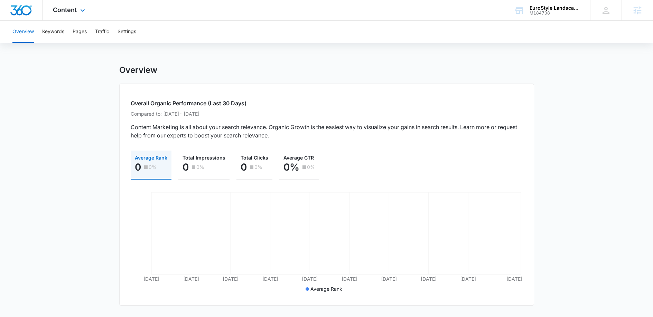
click at [62, 13] on div "Content Apps Reputation Websites Forms CRM Email Social Content Ads Intelligenc…" at bounding box center [70, 10] width 55 height 20
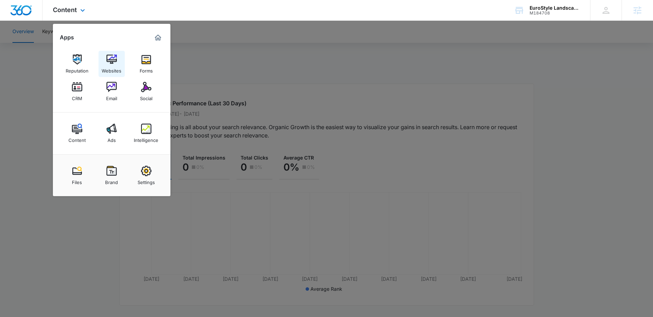
click at [115, 59] on img at bounding box center [112, 59] width 10 height 10
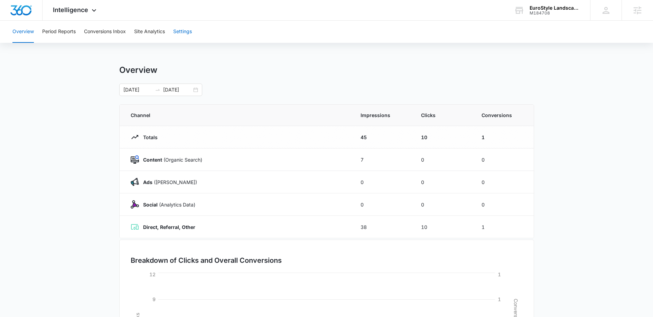
click at [191, 36] on button "Settings" at bounding box center [182, 32] width 19 height 22
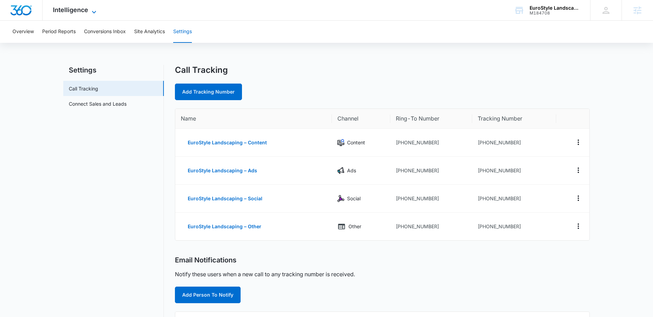
click at [76, 11] on span "Intelligence" at bounding box center [70, 9] width 35 height 7
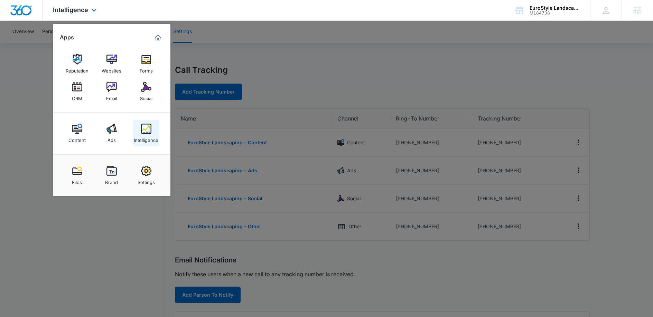
click at [145, 127] on img at bounding box center [146, 129] width 10 height 10
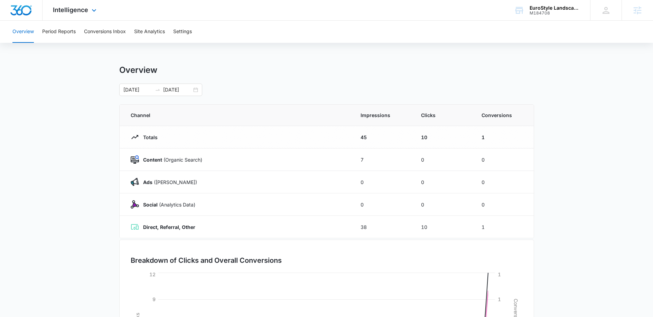
click at [92, 17] on div "Intelligence Apps Reputation Websites Forms CRM Email Social Content Ads Intell…" at bounding box center [76, 10] width 66 height 20
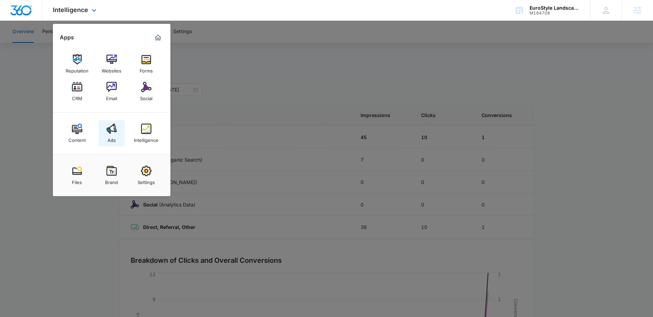
click at [110, 138] on div "Ads" at bounding box center [112, 138] width 8 height 9
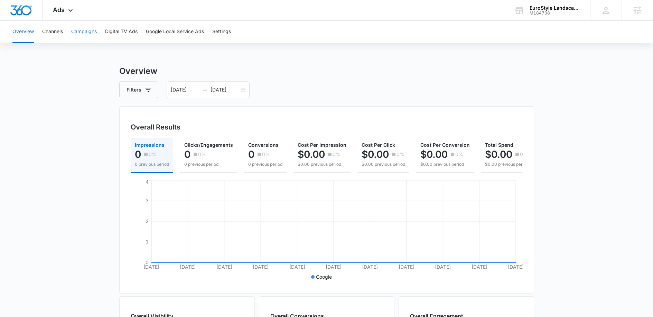
click at [86, 26] on button "Campaigns" at bounding box center [84, 32] width 26 height 22
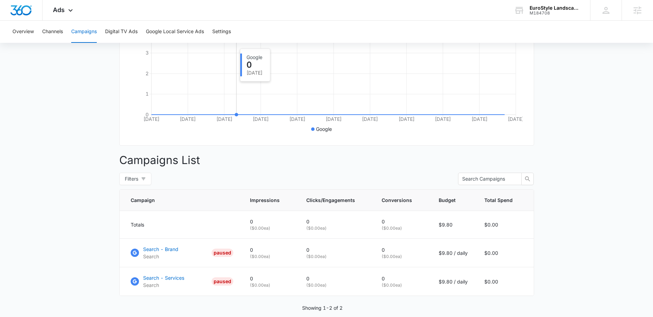
scroll to position [181, 0]
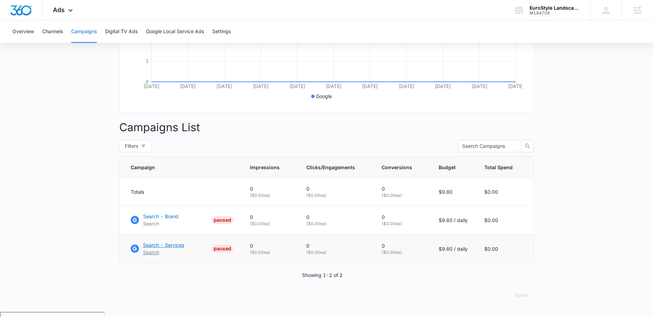
click at [182, 249] on p "Search - Services" at bounding box center [163, 245] width 41 height 7
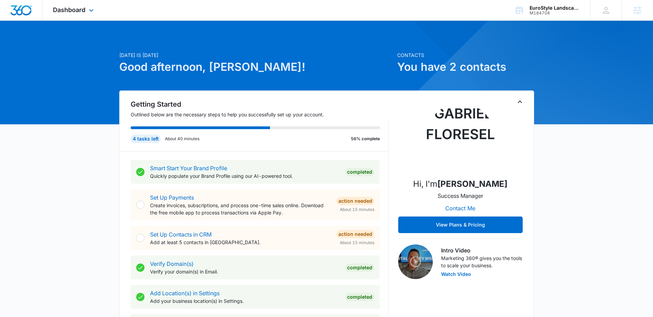
click at [87, 10] on div "Dashboard Apps Reputation Websites Forms CRM Email Social Content Ads Intellige…" at bounding box center [74, 10] width 63 height 20
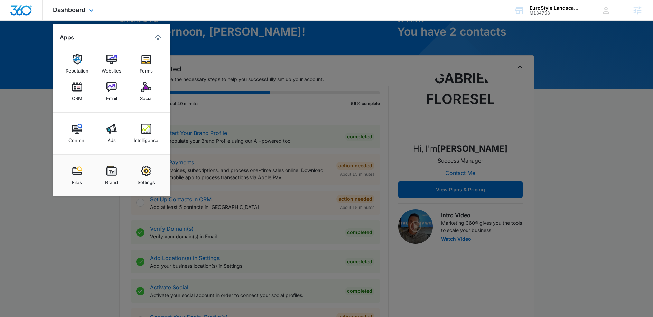
scroll to position [43, 0]
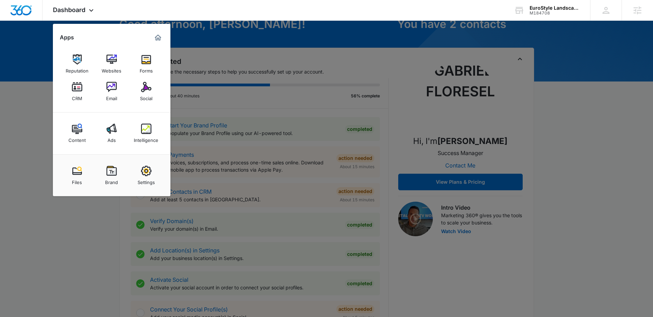
click at [582, 167] on div at bounding box center [326, 158] width 653 height 317
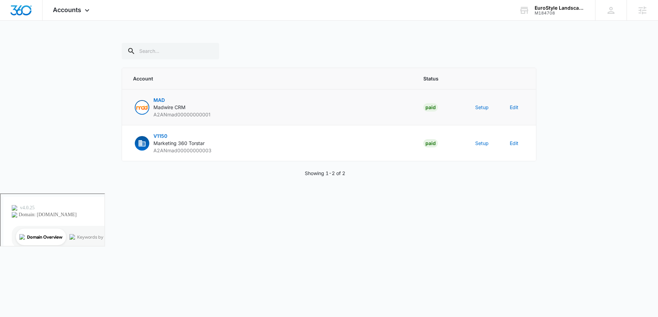
click at [205, 110] on p "MAD Madwire CRM A2ANmad00000000001" at bounding box center [182, 107] width 57 height 22
click at [151, 53] on input "text" at bounding box center [171, 51] width 98 height 17
type input "eurostyle"
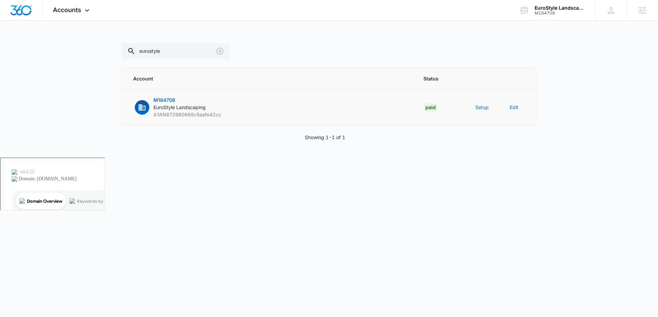
click at [162, 99] on span "M184708" at bounding box center [165, 100] width 22 height 6
click at [164, 99] on span "M184708" at bounding box center [165, 100] width 22 height 6
click at [143, 105] on icon "button" at bounding box center [142, 107] width 8 height 8
click at [173, 94] on td "M184708 EuroStyle Landscaping A1AN872960668c5aafe42cc" at bounding box center [268, 108] width 293 height 36
click at [169, 99] on span "M184708" at bounding box center [165, 100] width 22 height 6
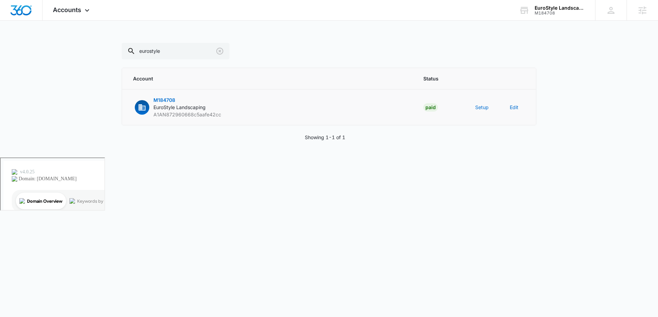
click at [156, 115] on span "A1AN872960668c5aafe42cc" at bounding box center [188, 115] width 68 height 6
click at [164, 100] on span "M184708" at bounding box center [165, 100] width 22 height 6
click at [480, 106] on button "Setup" at bounding box center [481, 107] width 13 height 7
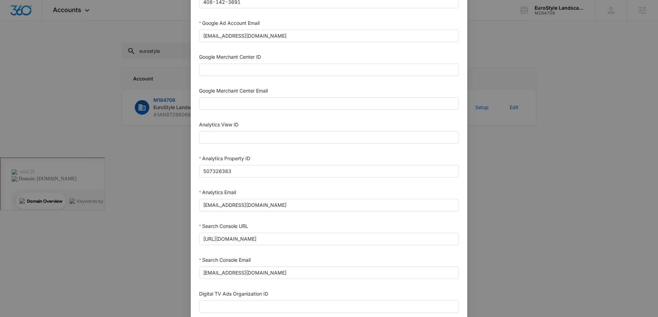
scroll to position [193, 0]
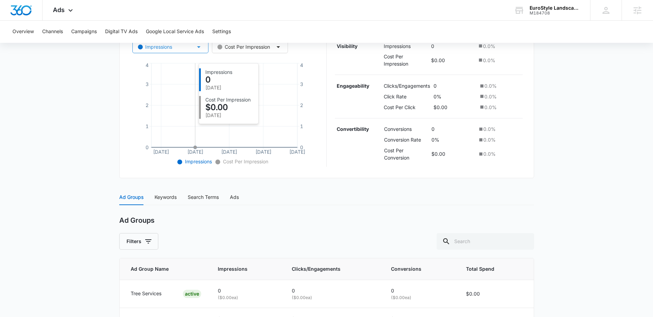
scroll to position [191, 0]
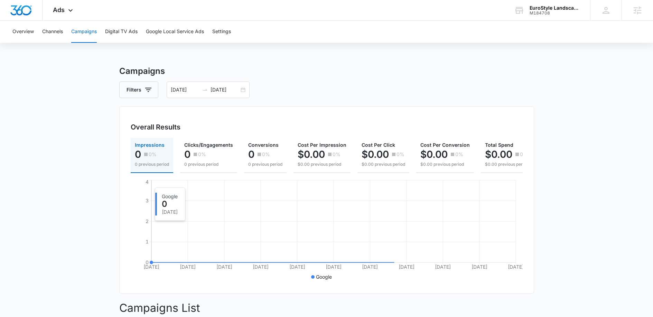
scroll to position [181, 0]
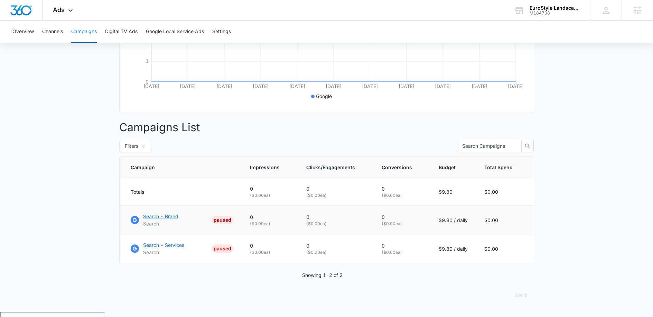
click at [169, 218] on p "Search - Brand" at bounding box center [160, 216] width 35 height 7
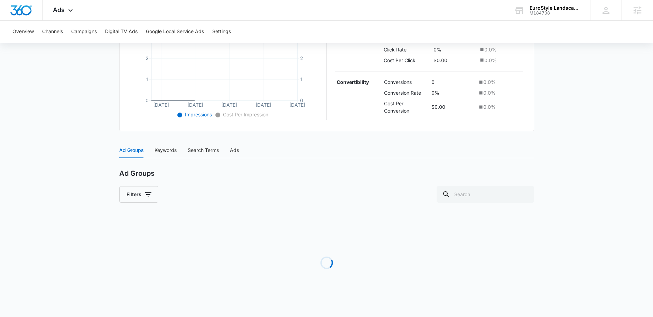
scroll to position [162, 0]
